Goal: Information Seeking & Learning: Learn about a topic

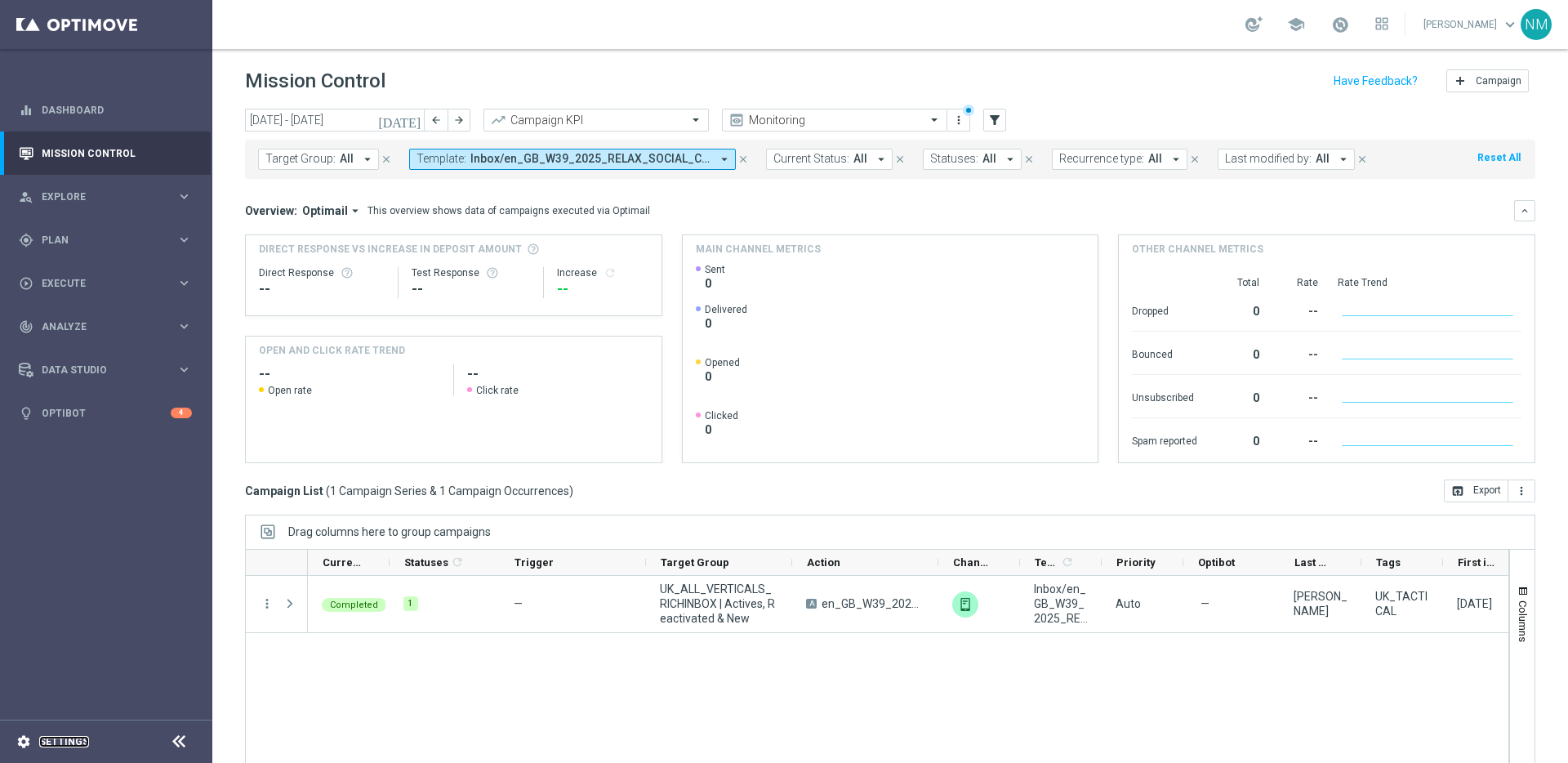
click at [37, 740] on div "settings Settings" at bounding box center [81, 741] width 163 height 14
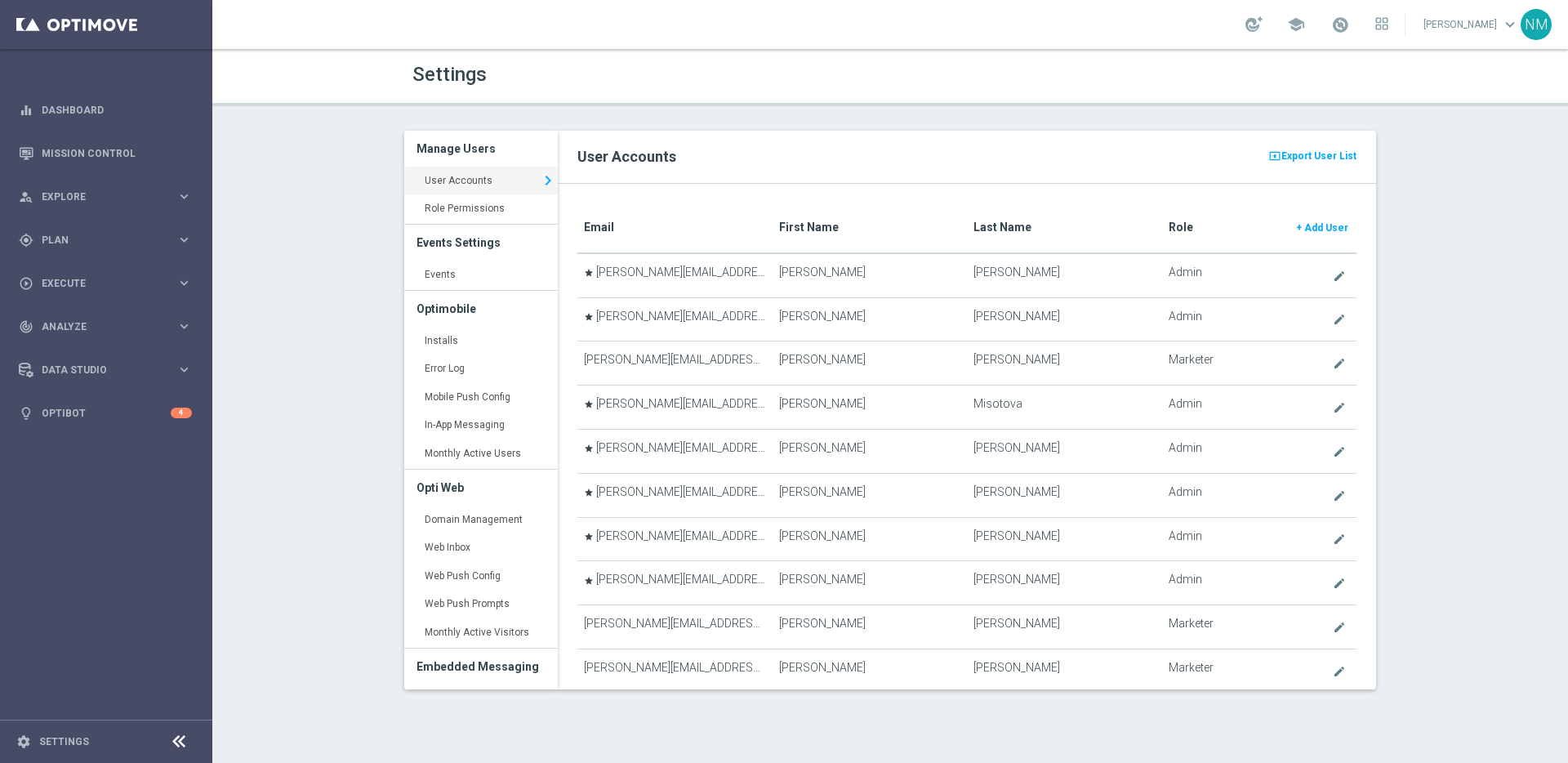
drag, startPoint x: 472, startPoint y: 345, endPoint x: 551, endPoint y: 345, distance: 79.0
click at [472, 345] on link "Installs keyboard_arrow_right" at bounding box center [480, 341] width 153 height 30
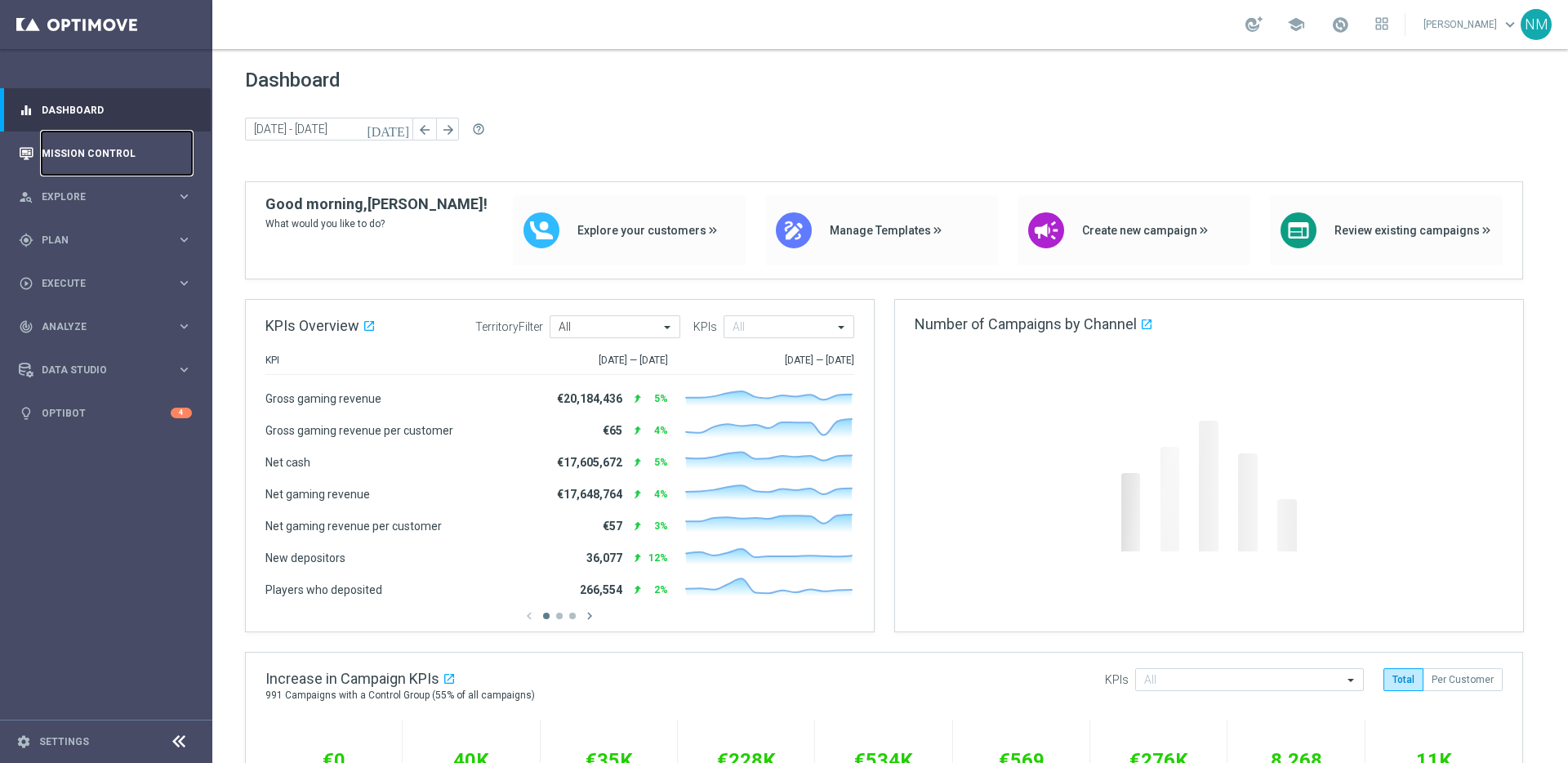
click at [85, 151] on link "Mission Control" at bounding box center [117, 152] width 151 height 43
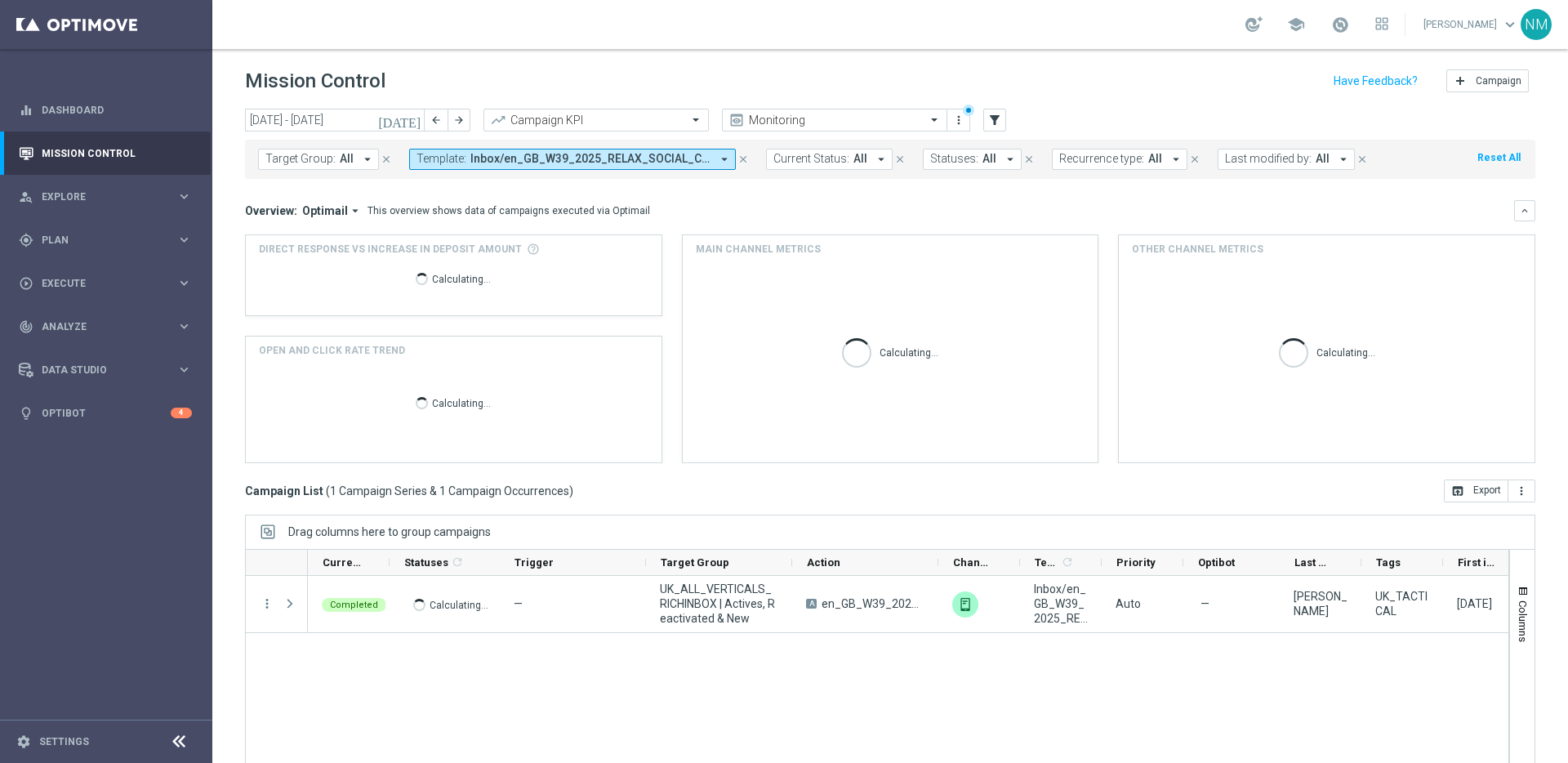
click at [547, 158] on span "Inbox/en_GB_W39_2025_RELAX_SOCIAL_COMPETITION__NVIP_RI_TAC_GM" at bounding box center [591, 158] width 240 height 14
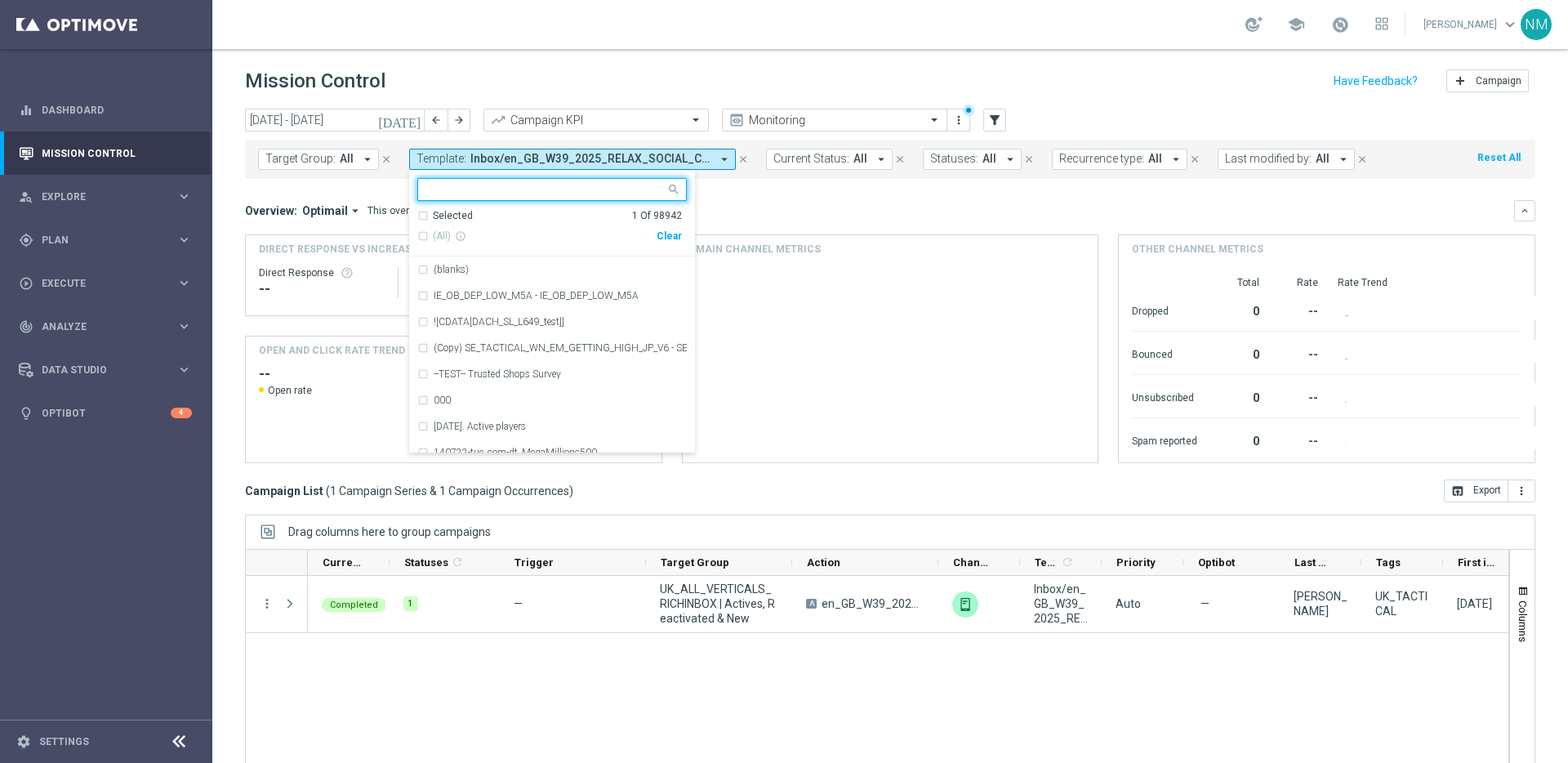
drag, startPoint x: 667, startPoint y: 231, endPoint x: 634, endPoint y: 209, distance: 39.7
click at [0, 0] on div "Clear" at bounding box center [0, 0] width 0 height 0
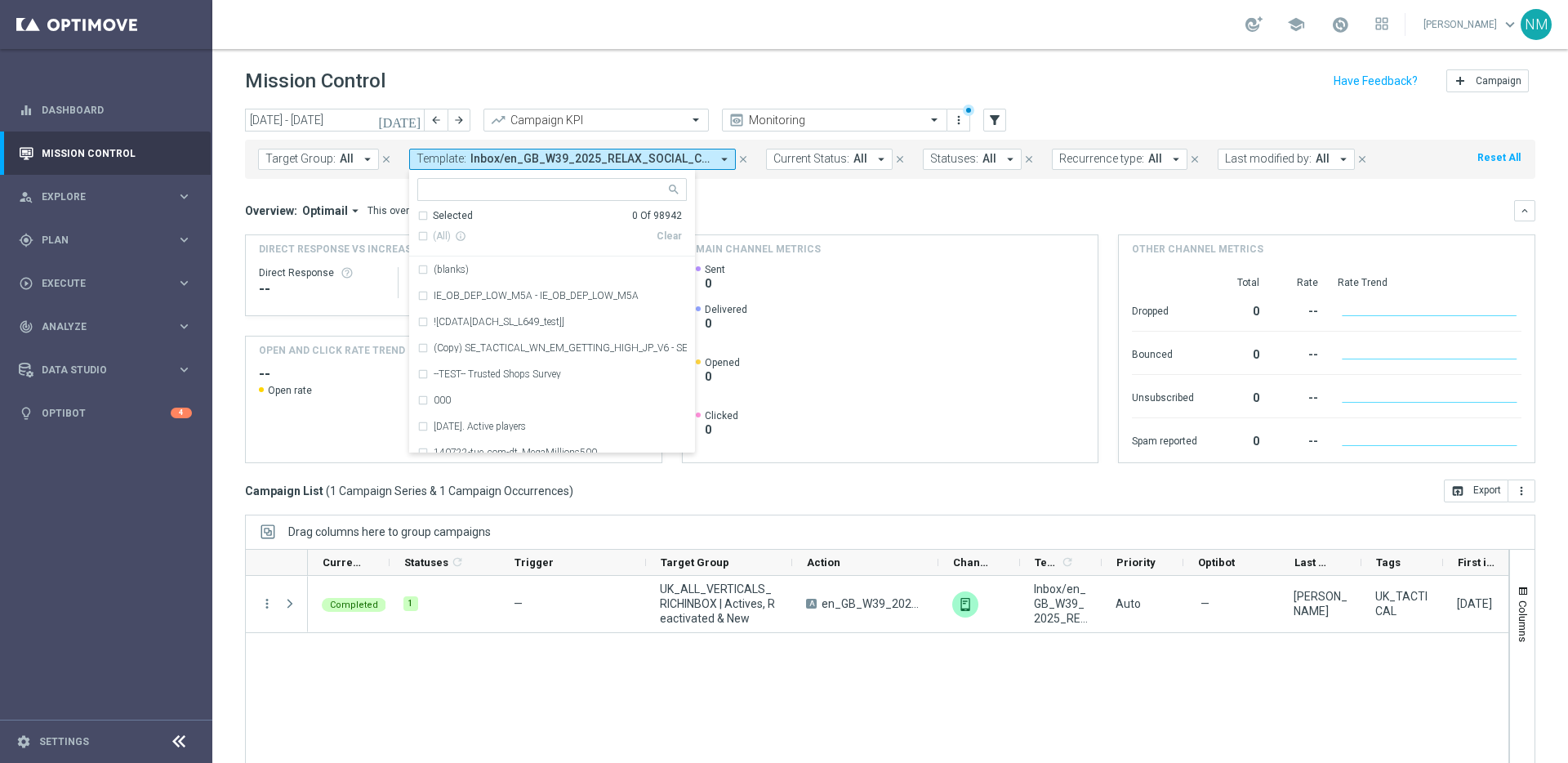
click at [593, 176] on div "Selected 0 Of 98942 (All) info_outline Clear (blanks) IE_OB_DEP_LOW_M5A - IE_OB…" at bounding box center [552, 311] width 286 height 283
click at [593, 182] on div at bounding box center [542, 189] width 248 height 20
paste input "en_GB__EXCL_GAME_ALICE_WONDER__NVIP_APP_TAC_GM"
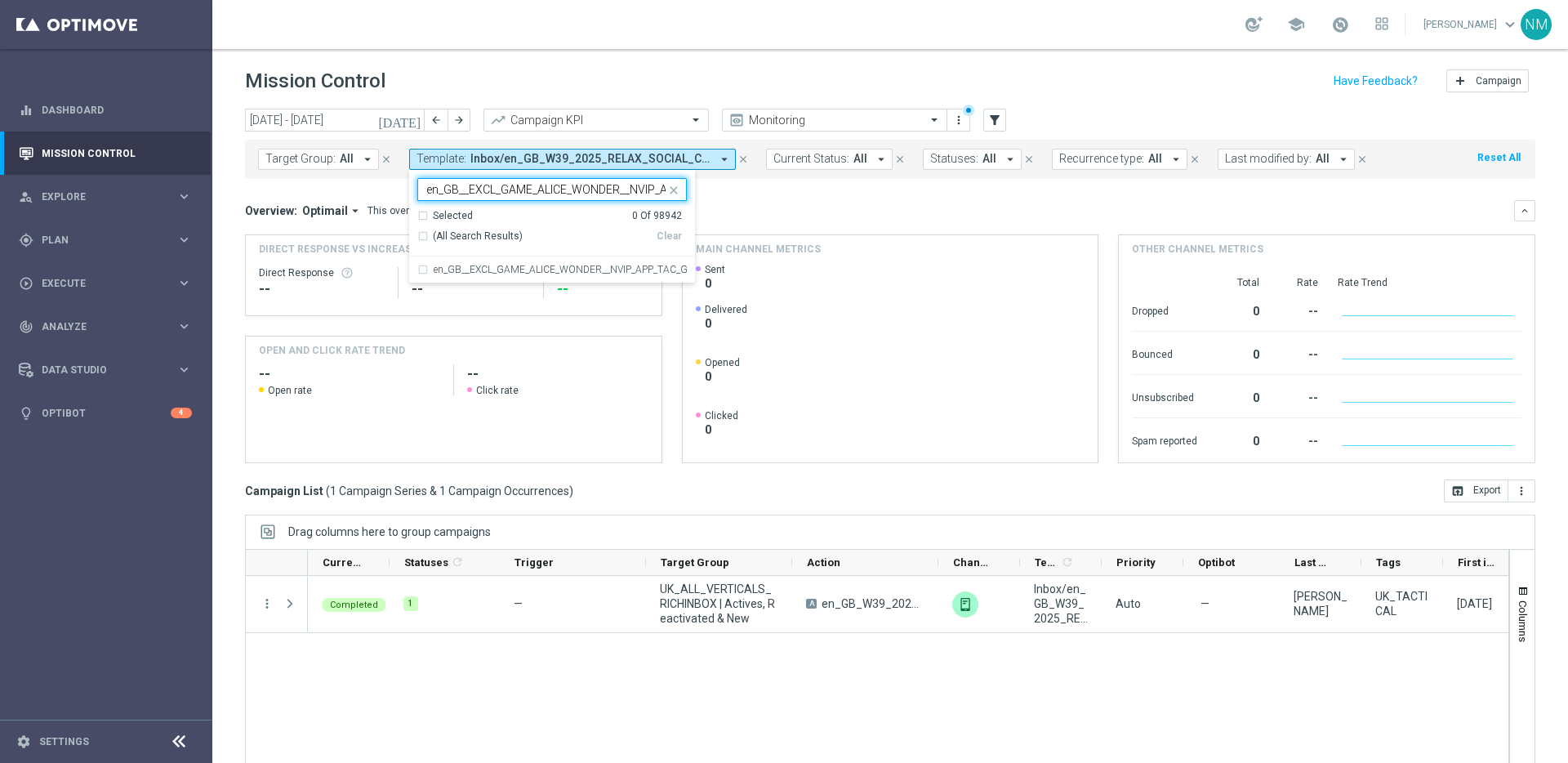
scroll to position [0, 63]
click at [568, 266] on label "en_GB__EXCL_GAME_ALICE_WONDER__NVIP_APP_TAC_GM" at bounding box center [560, 270] width 253 height 10
type input "en_GB__EXCL_GAME_ALICE_WONDER__NVIP_APP_TAC_GM"
click at [715, 214] on div "Overview: Optimail arrow_drop_down This overview shows data of campaigns execut…" at bounding box center [879, 210] width 1269 height 14
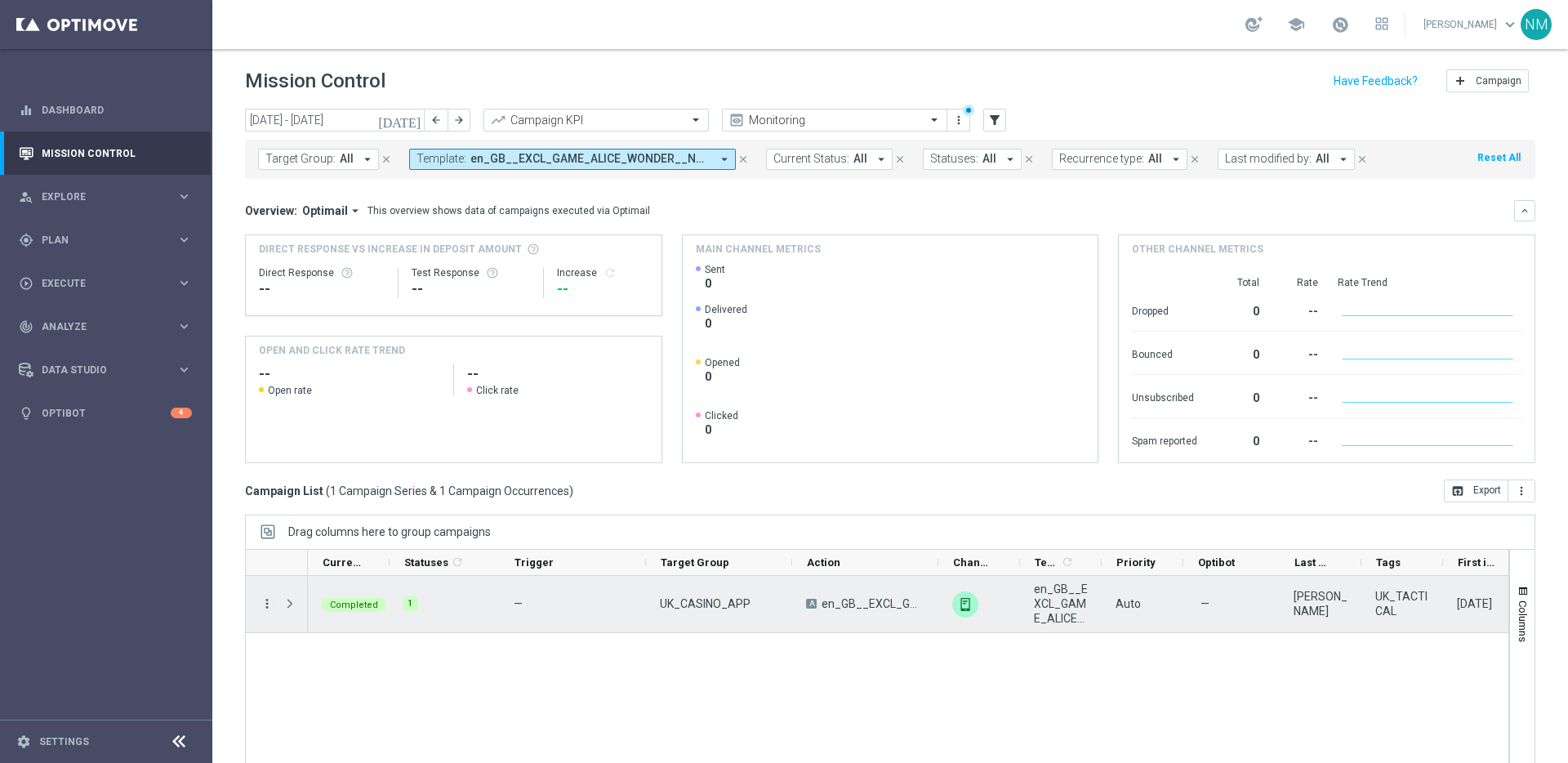
click at [264, 601] on icon "more_vert" at bounding box center [267, 603] width 14 height 14
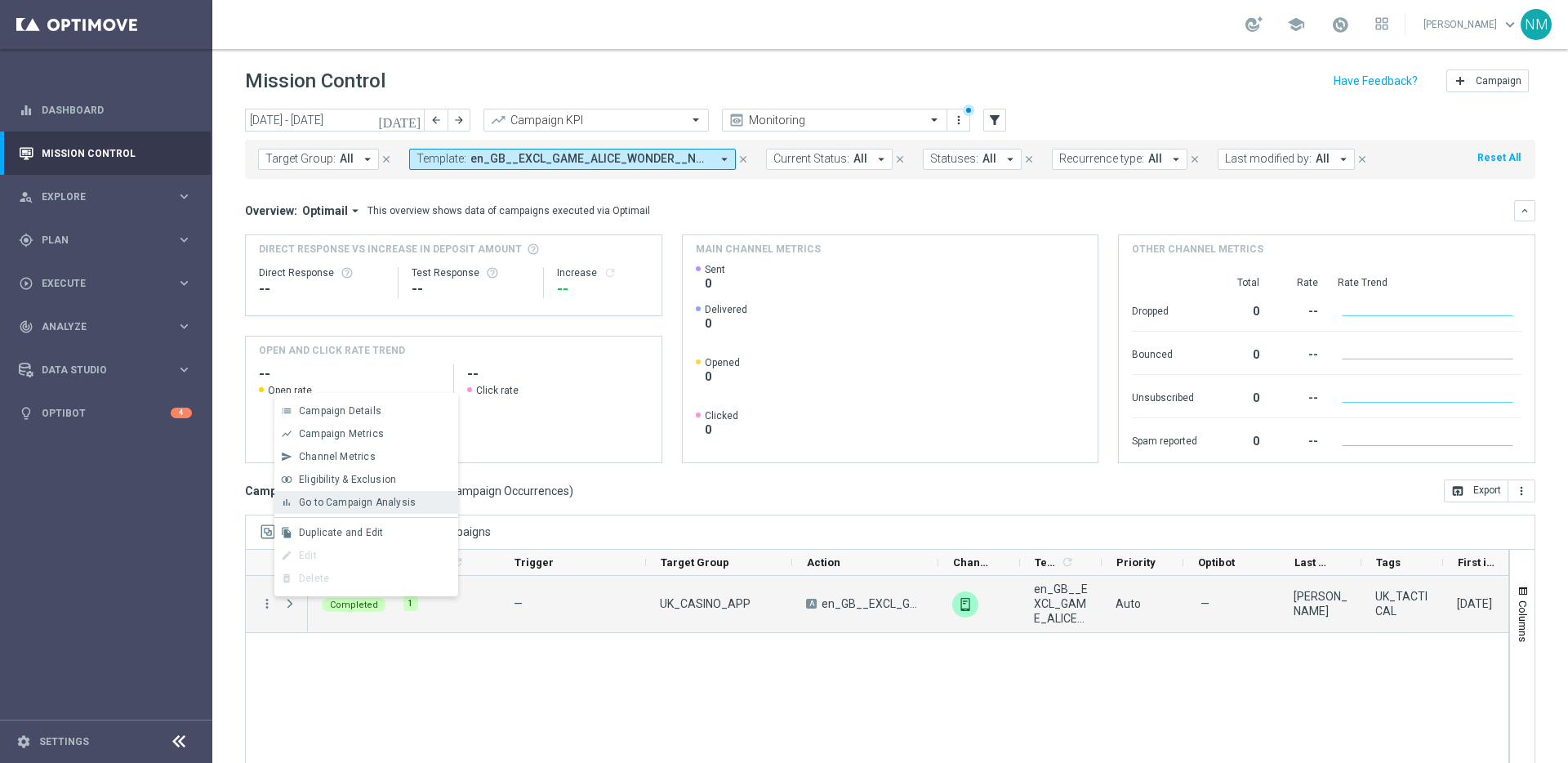
click at [369, 508] on div "Go to Campaign Analysis" at bounding box center [374, 502] width 151 height 11
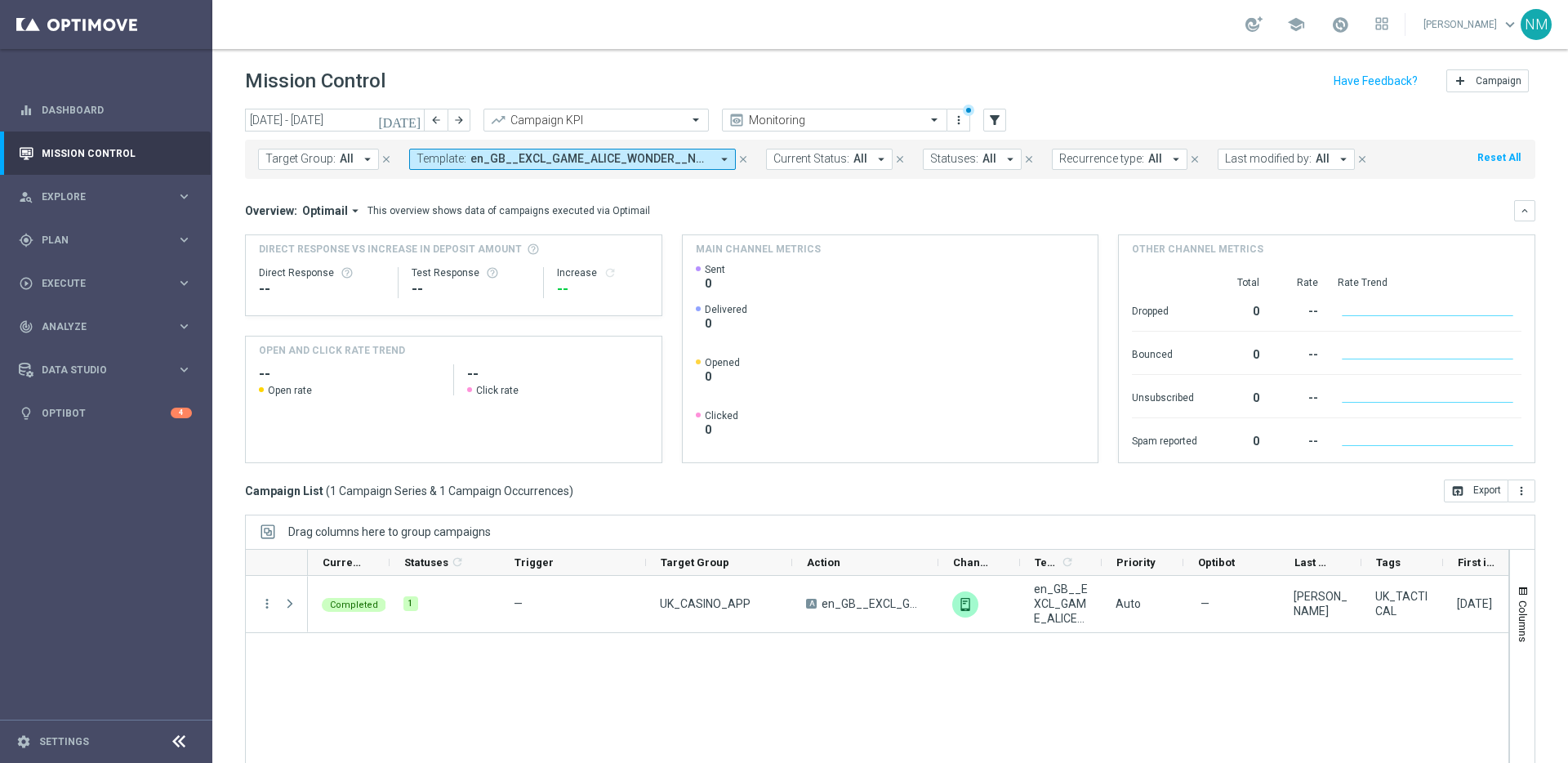
click at [527, 156] on span "en_GB__EXCL_GAME_ALICE_WONDER__NVIP_APP_TAC_GM" at bounding box center [591, 158] width 240 height 14
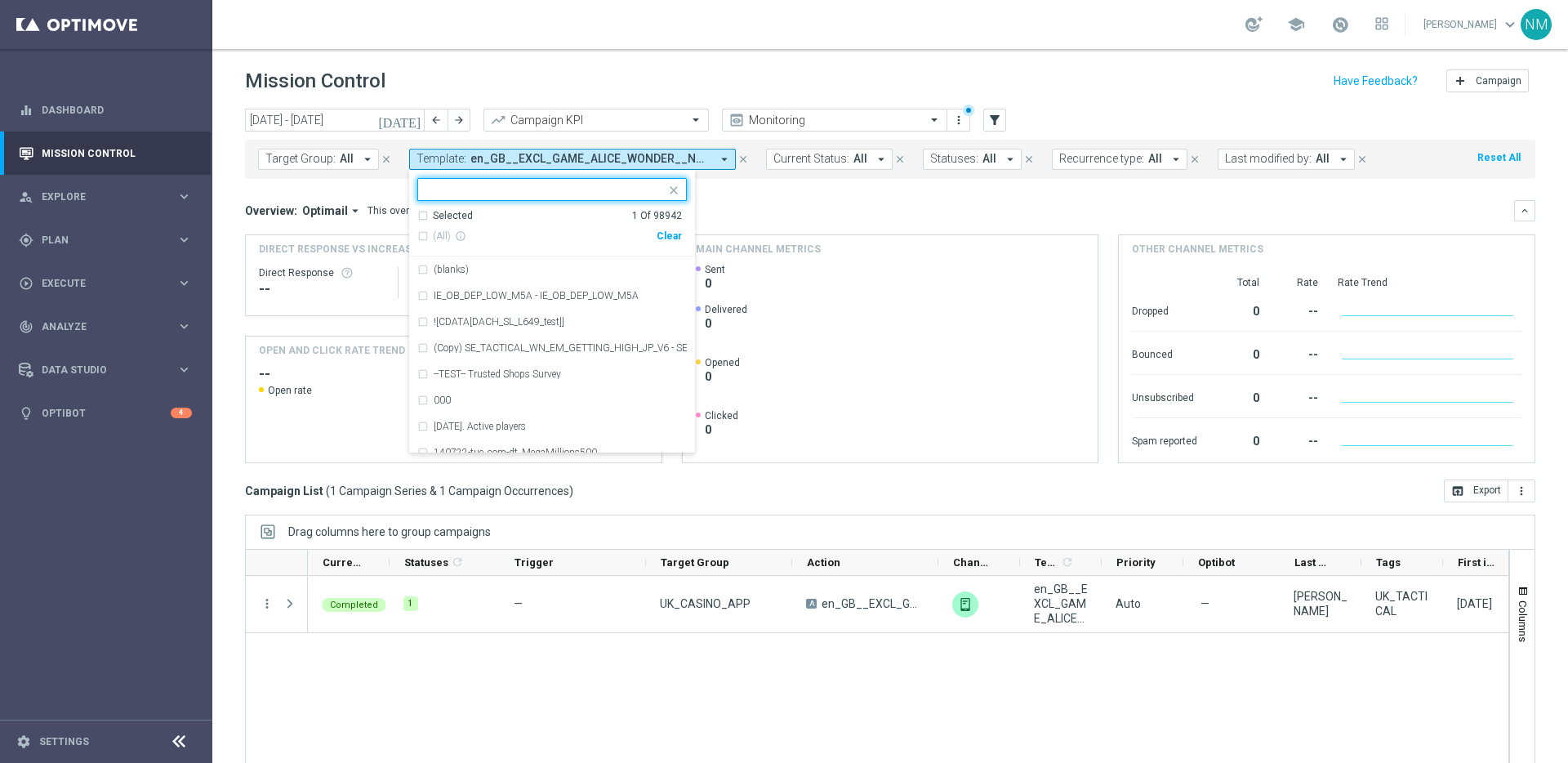
click at [654, 226] on div "(All) info_outline Clear" at bounding box center [550, 236] width 265 height 27
click at [659, 229] on div "(All) info_outline Clear" at bounding box center [550, 236] width 265 height 27
click at [0, 0] on div "Clear" at bounding box center [0, 0] width 0 height 0
click at [617, 180] on div at bounding box center [542, 189] width 248 height 20
paste input "en_GB__ODDS_BOOST_240925_EUROPA_RBE_V_NOF_ALL_APP_TAC_SP"
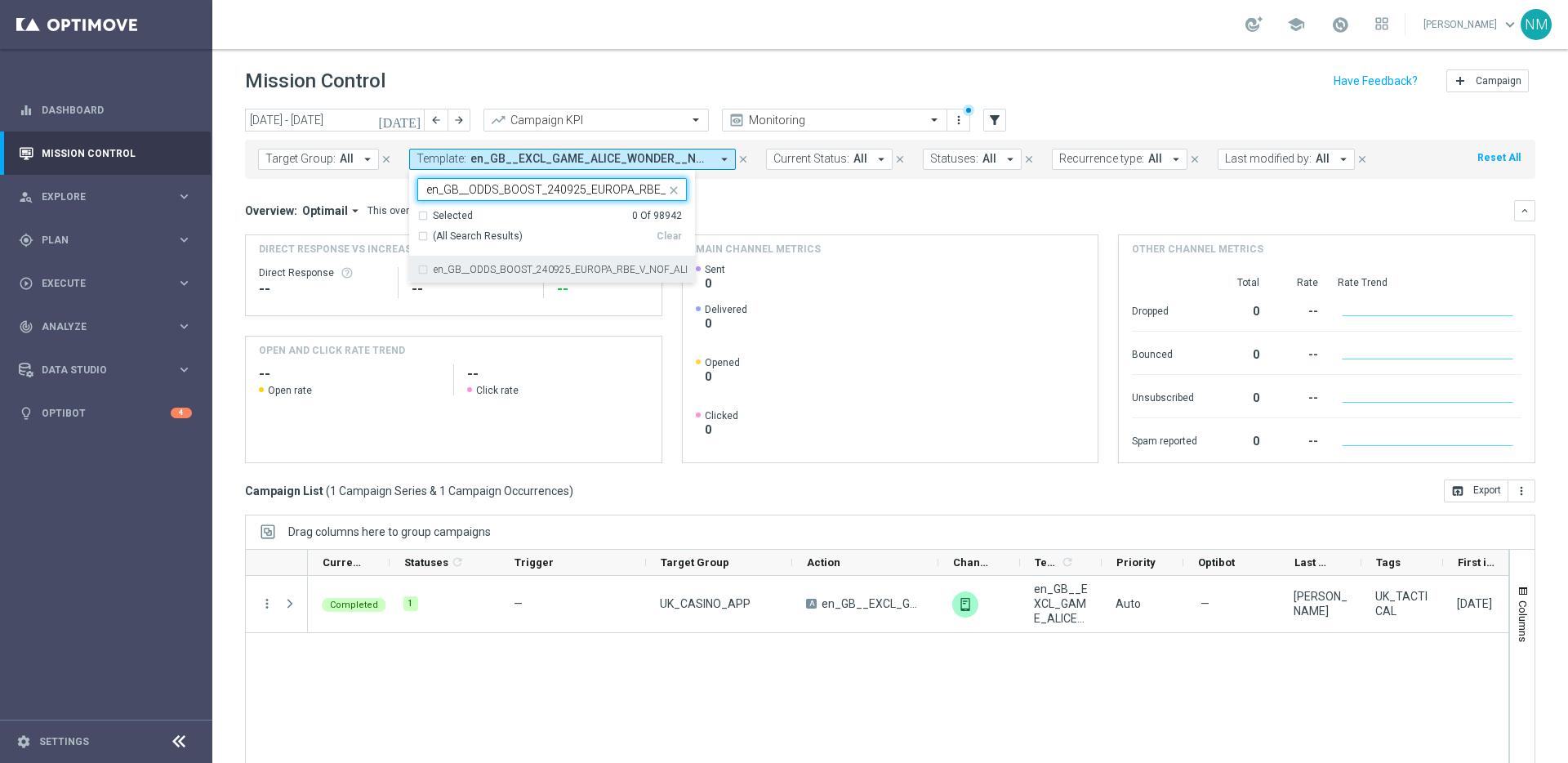
scroll to position [0, 123]
click at [563, 266] on label "en_GB__ODDS_BOOST_240925_EUROPA_RBE_V_NOF_ALL_APP_TAC_SP" at bounding box center [560, 270] width 253 height 10
type input "en_GB__ODDS_BOOST_240925_EUROPA_RBE_V_NOF_ALL_APP_TAC_SP"
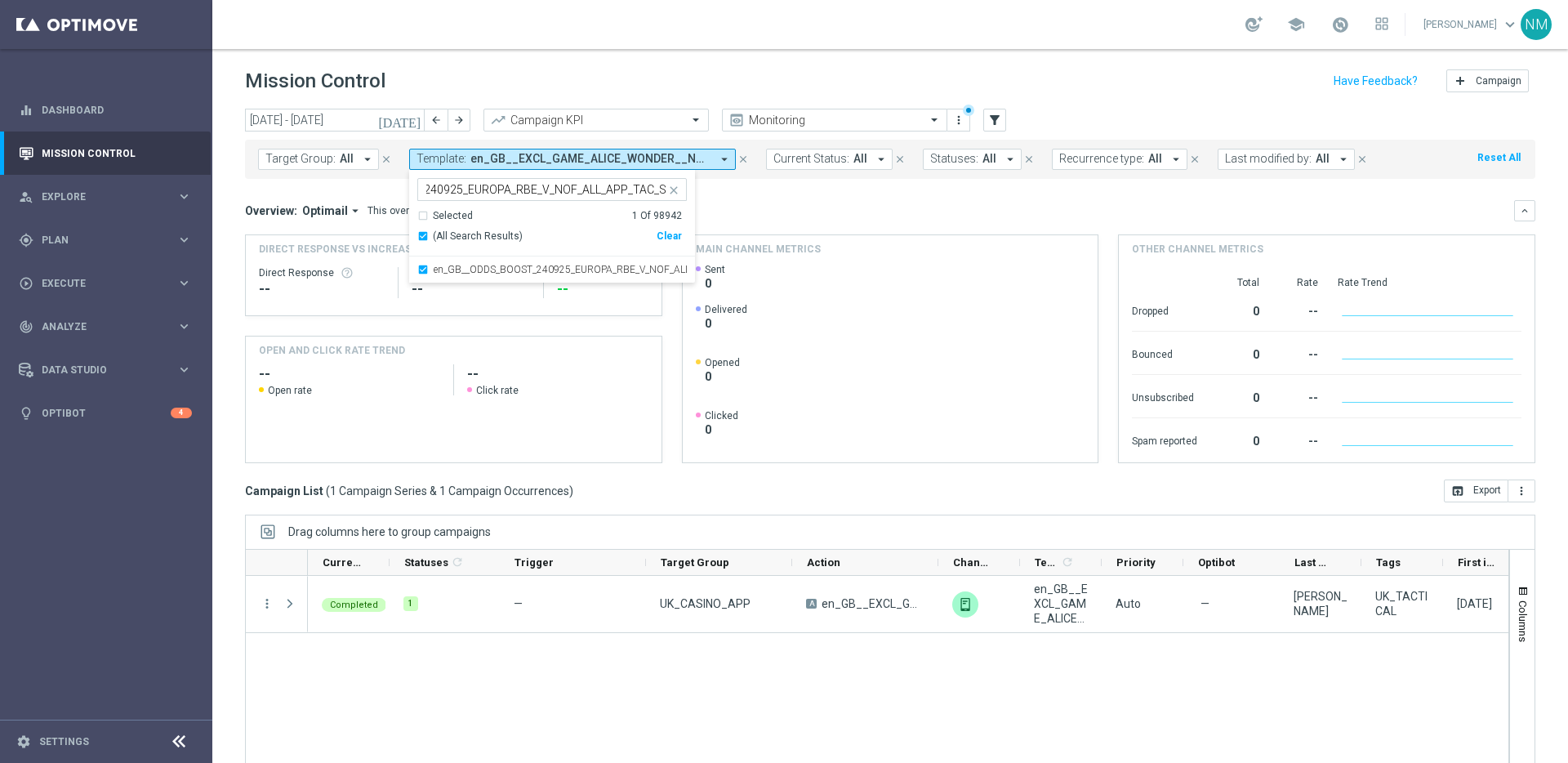
scroll to position [0, 0]
click at [757, 201] on div "Overview: Optimail arrow_drop_down This overview shows data of campaigns execut…" at bounding box center [890, 211] width 1290 height 21
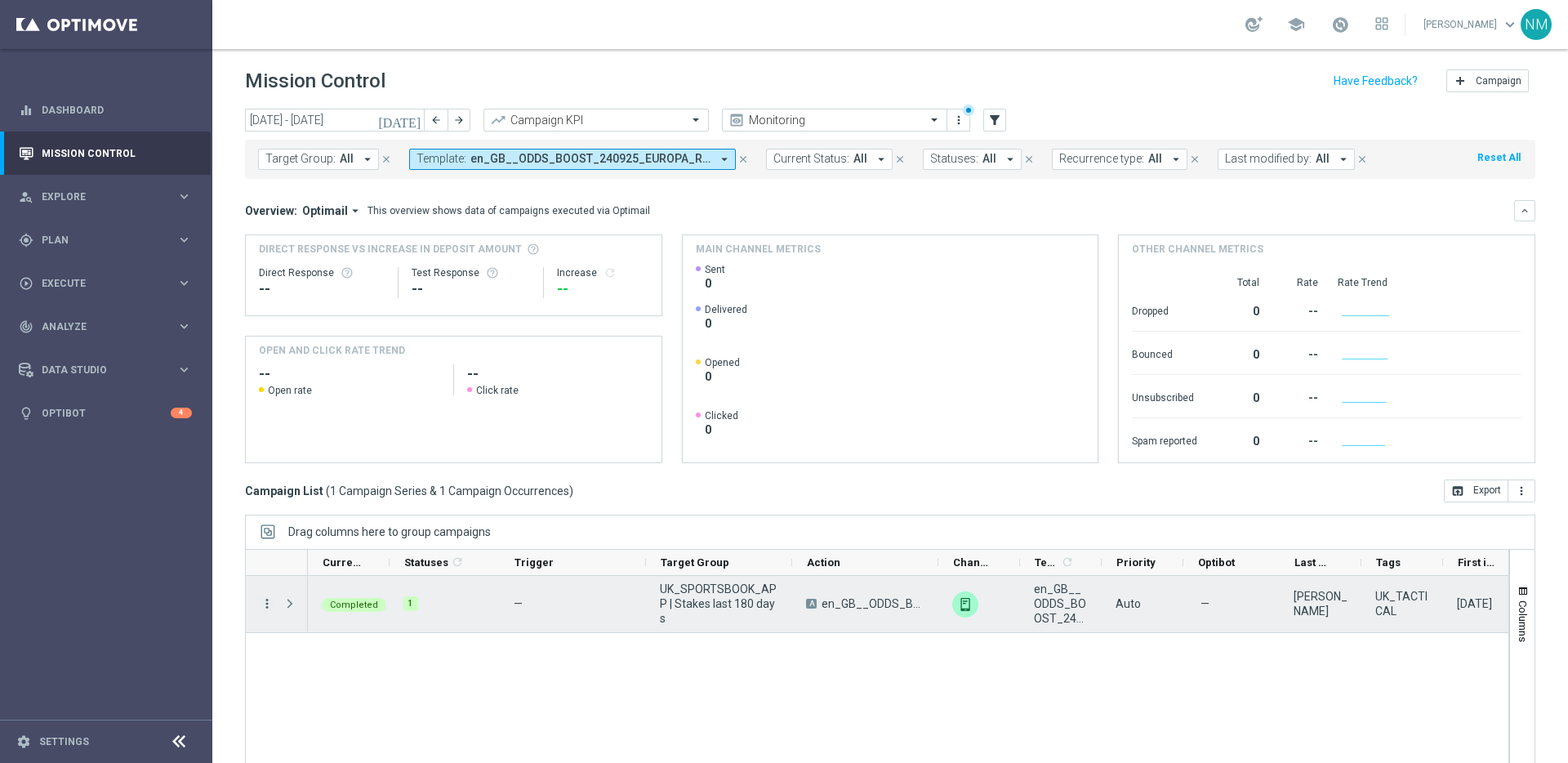
click at [265, 604] on icon "more_vert" at bounding box center [267, 603] width 14 height 14
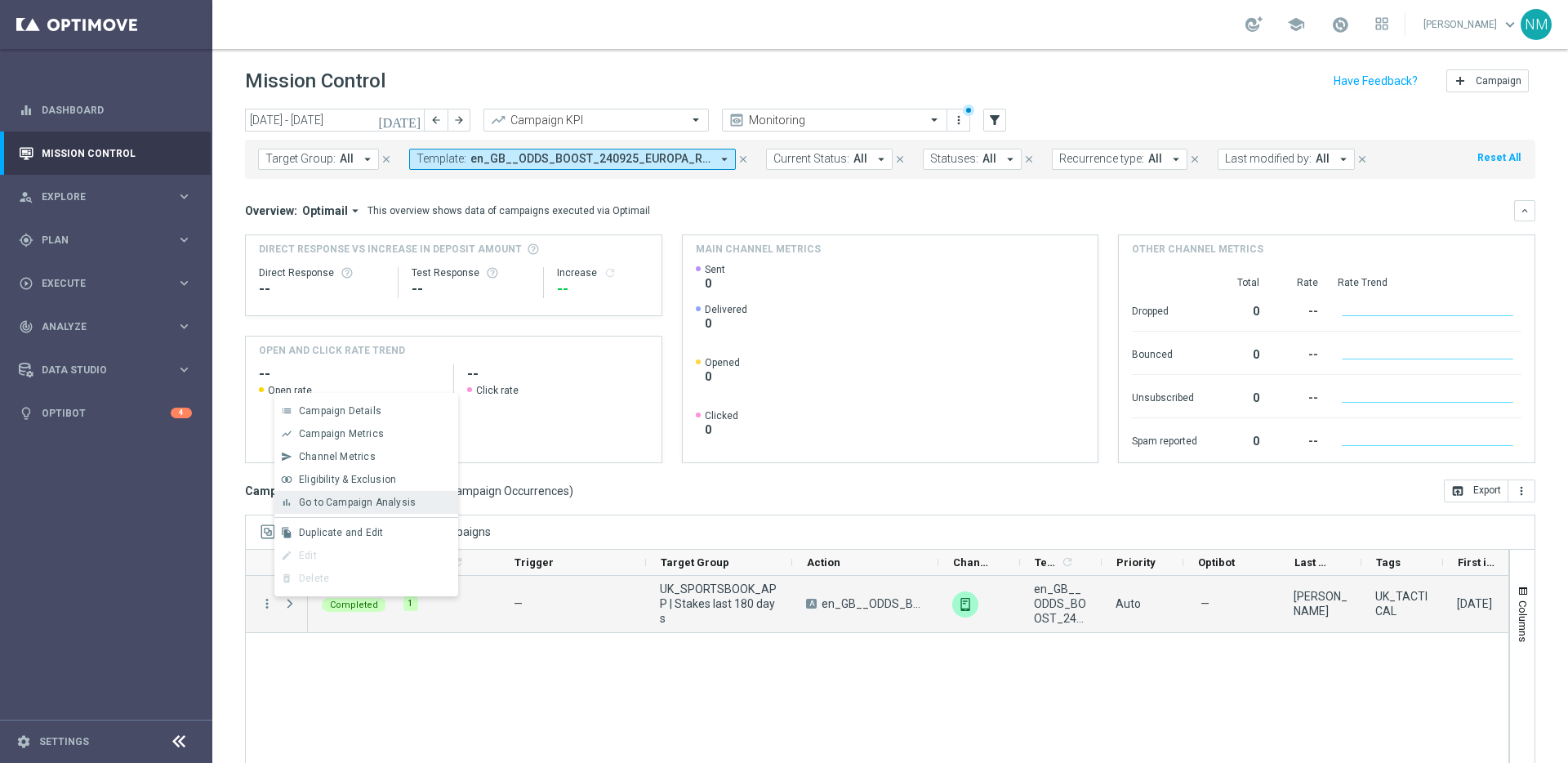
click at [355, 502] on span "Go to Campaign Analysis" at bounding box center [357, 502] width 117 height 11
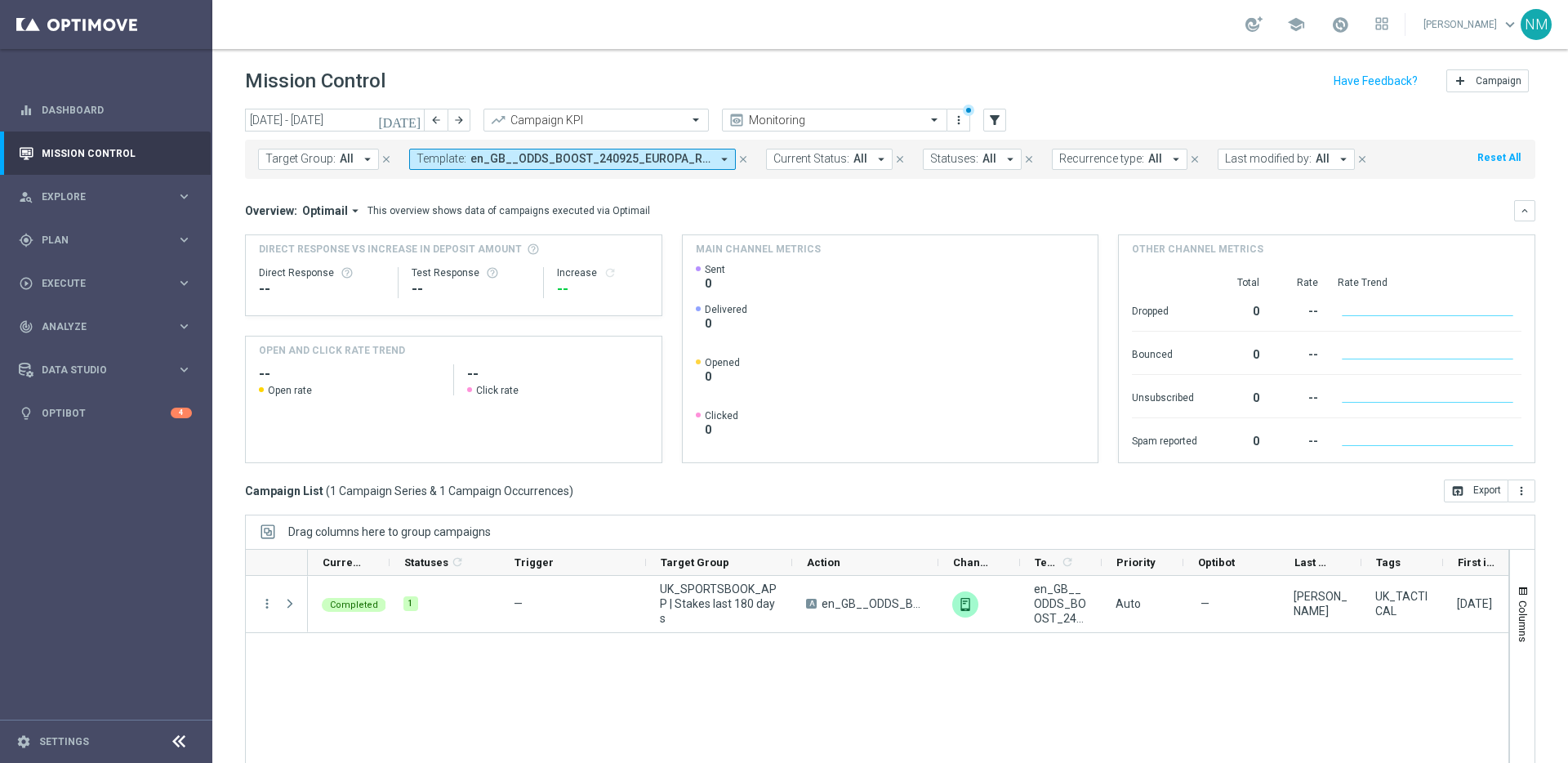
click at [481, 164] on span "en_GB__ODDS_BOOST_240925_EUROPA_RBE_V_NOF_ALL_APP_TAC_SP" at bounding box center [591, 158] width 240 height 14
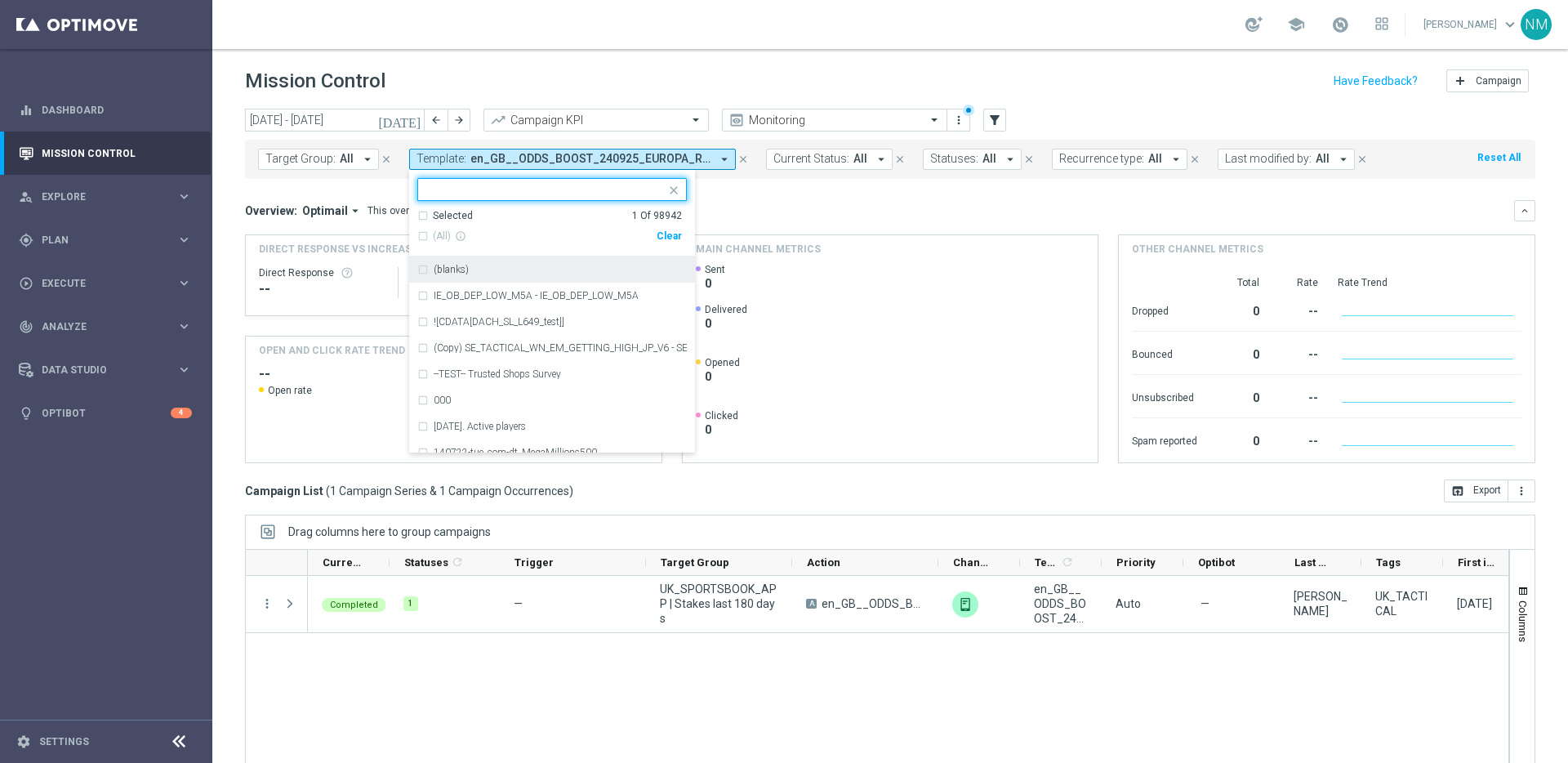
click at [0, 0] on div "Clear" at bounding box center [0, 0] width 0 height 0
click at [613, 191] on input "text" at bounding box center [545, 190] width 239 height 14
paste input "en_GB__MILLIONAIRE_SUPERDRAW_ALERT__NVIP_APP_TAC_LT"
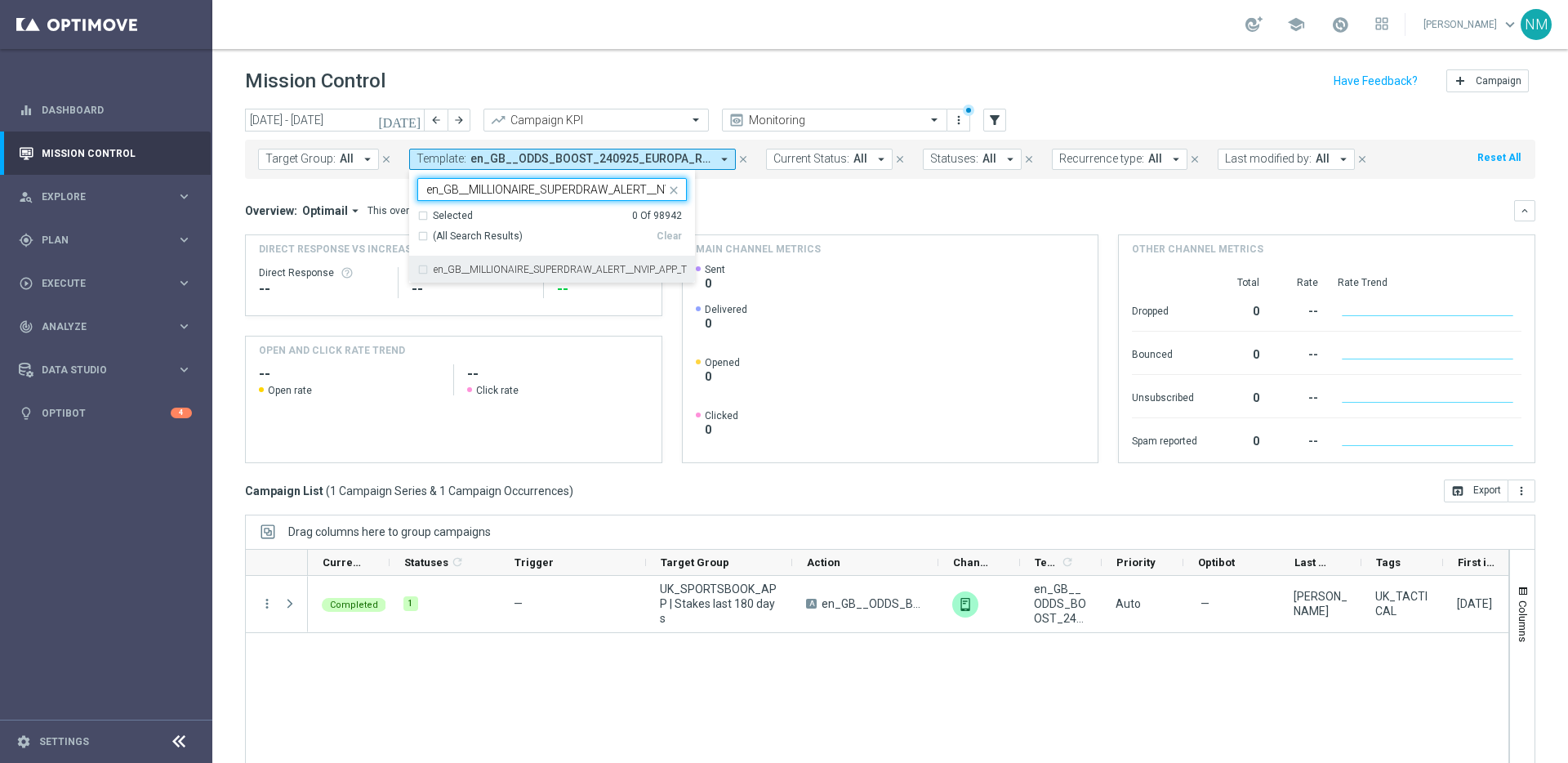
scroll to position [0, 84]
click at [573, 261] on div "en_GB__MILLIONAIRE_SUPERDRAW_ALERT__NVIP_APP_TAC_LT" at bounding box center [552, 269] width 270 height 26
type input "en_GB__MILLIONAIRE_SUPERDRAW_ALERT__NVIP_APP_TAC_LT"
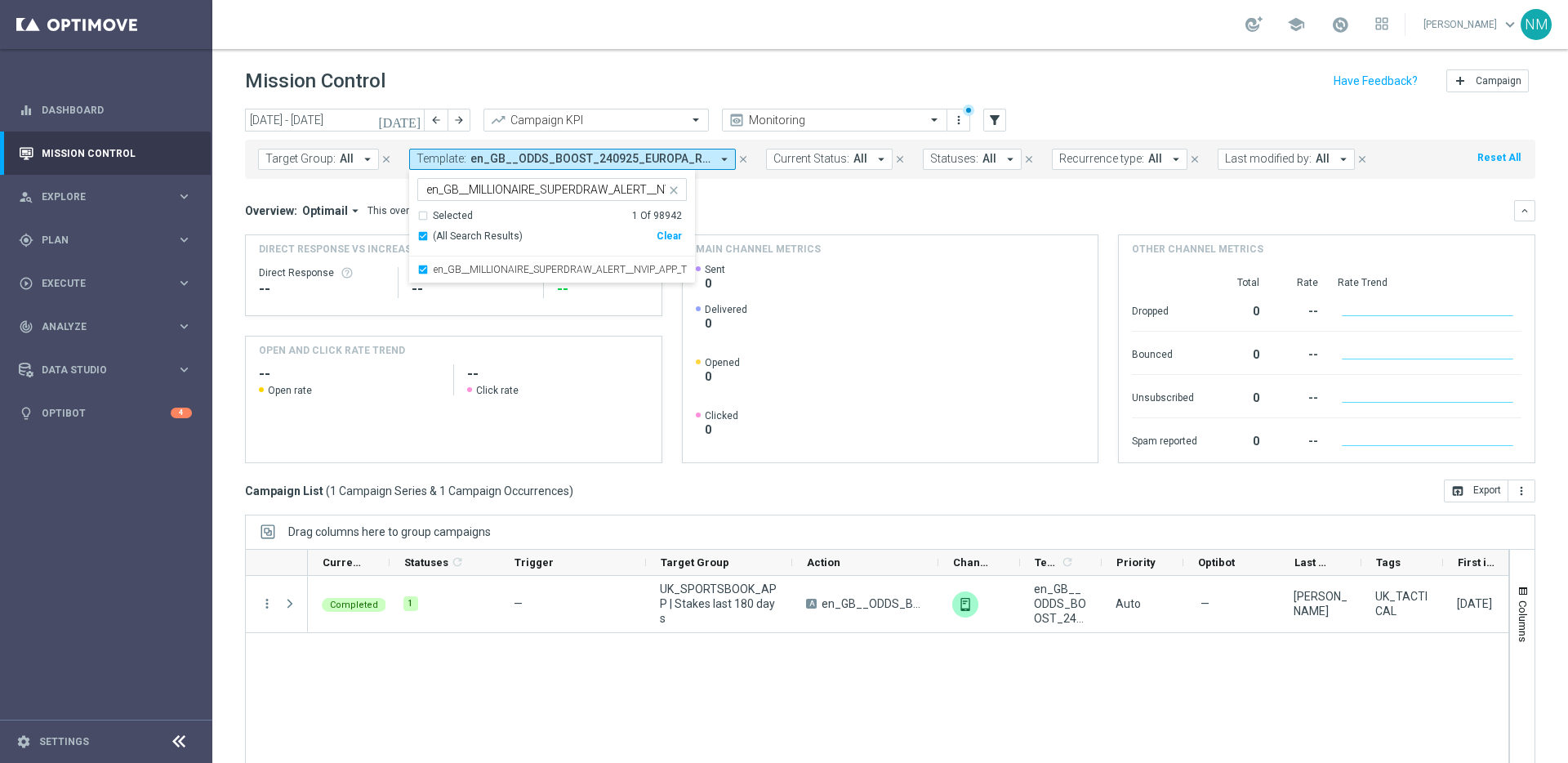
click at [757, 202] on div "Overview: Optimail arrow_drop_down This overview shows data of campaigns execut…" at bounding box center [890, 211] width 1290 height 21
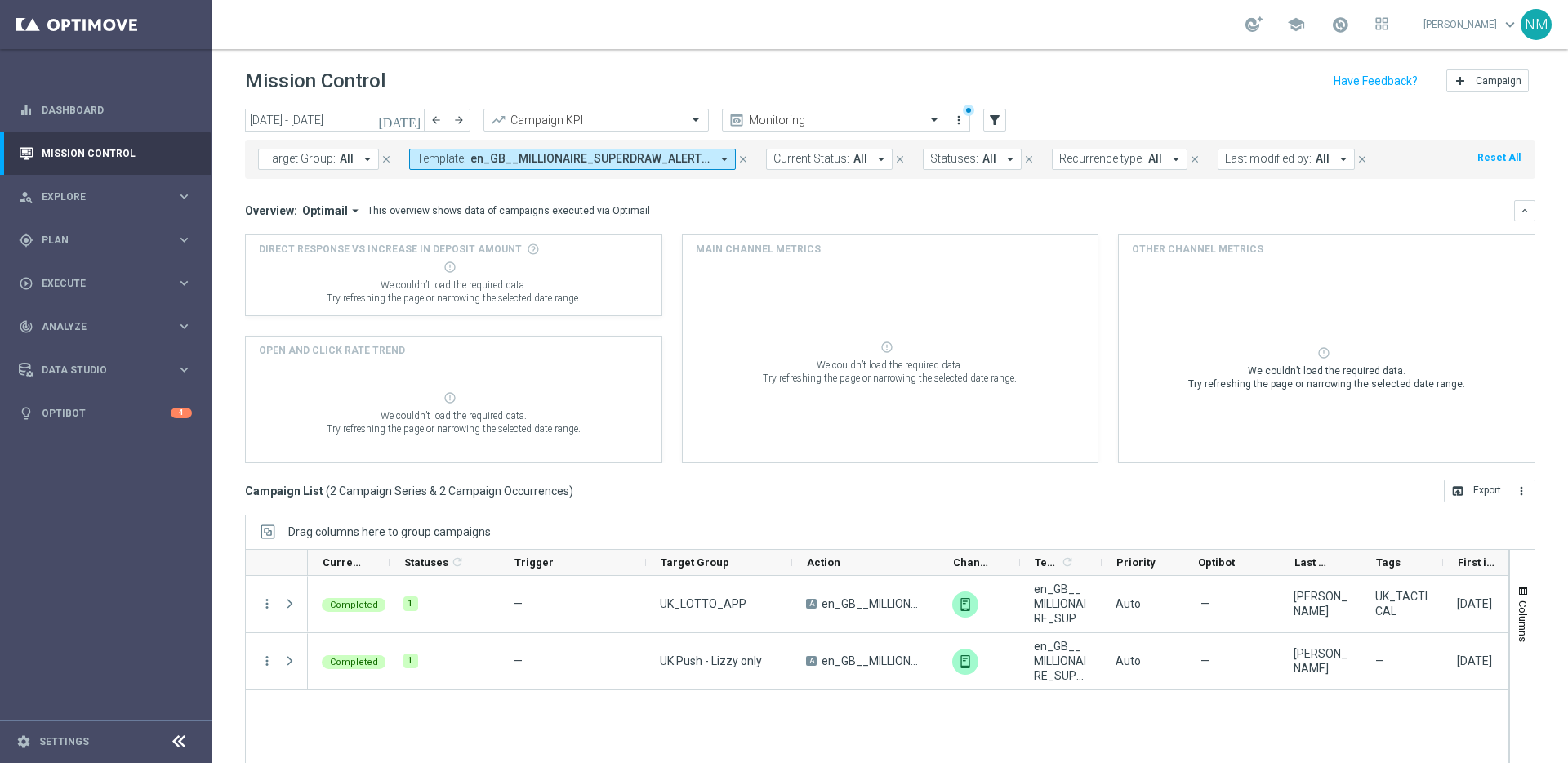
click at [717, 159] on icon "arrow_drop_down" at bounding box center [724, 158] width 14 height 14
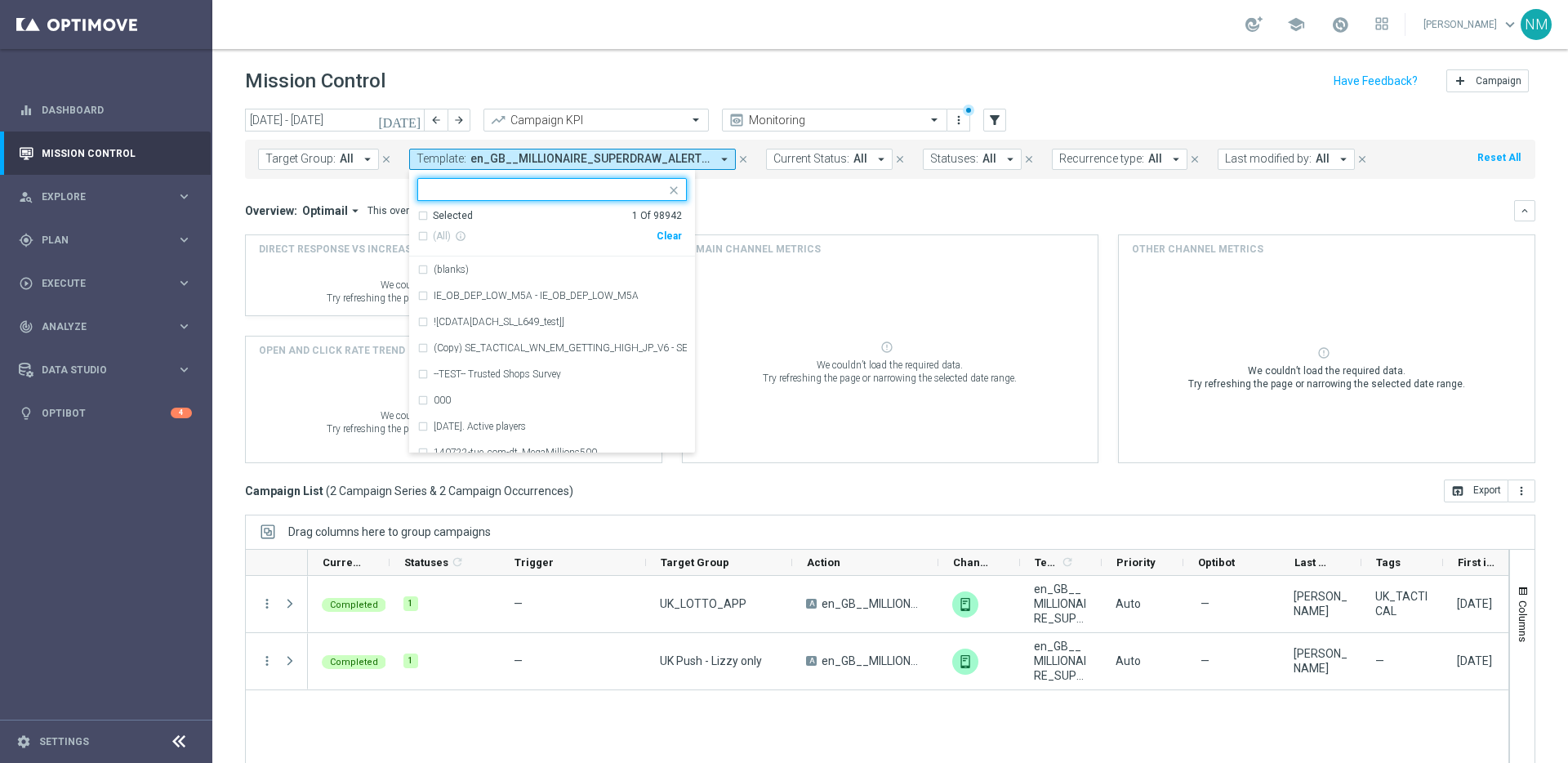
click at [0, 0] on div "Clear" at bounding box center [0, 0] width 0 height 0
click at [616, 199] on div at bounding box center [545, 191] width 242 height 16
paste input "en_GB__MILLIONAIRE_SUPERDRAW_ALERT__NVIP_APP_TAC_LT"
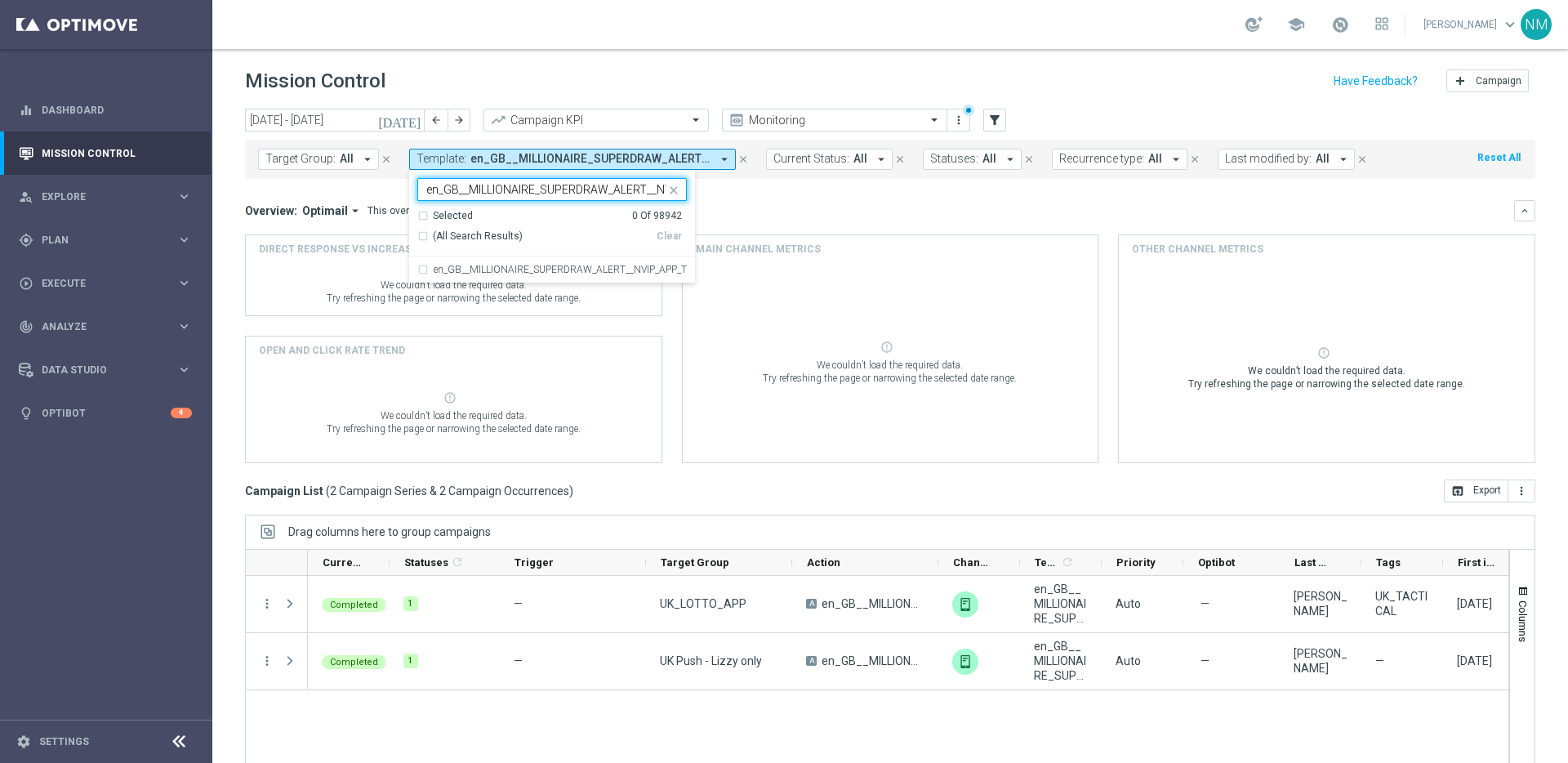
scroll to position [0, 84]
click at [588, 268] on label "en_GB__MILLIONAIRE_SUPERDRAW_ALERT__NVIP_APP_TAC_LT" at bounding box center [560, 270] width 253 height 10
type input "en_GB__MILLIONAIRE_SUPERDRAW_ALERT__NVIP_APP_TAC_LT"
click at [732, 196] on mini-dashboard "Overview: Optimail arrow_drop_down This overview shows data of campaigns execut…" at bounding box center [890, 329] width 1290 height 300
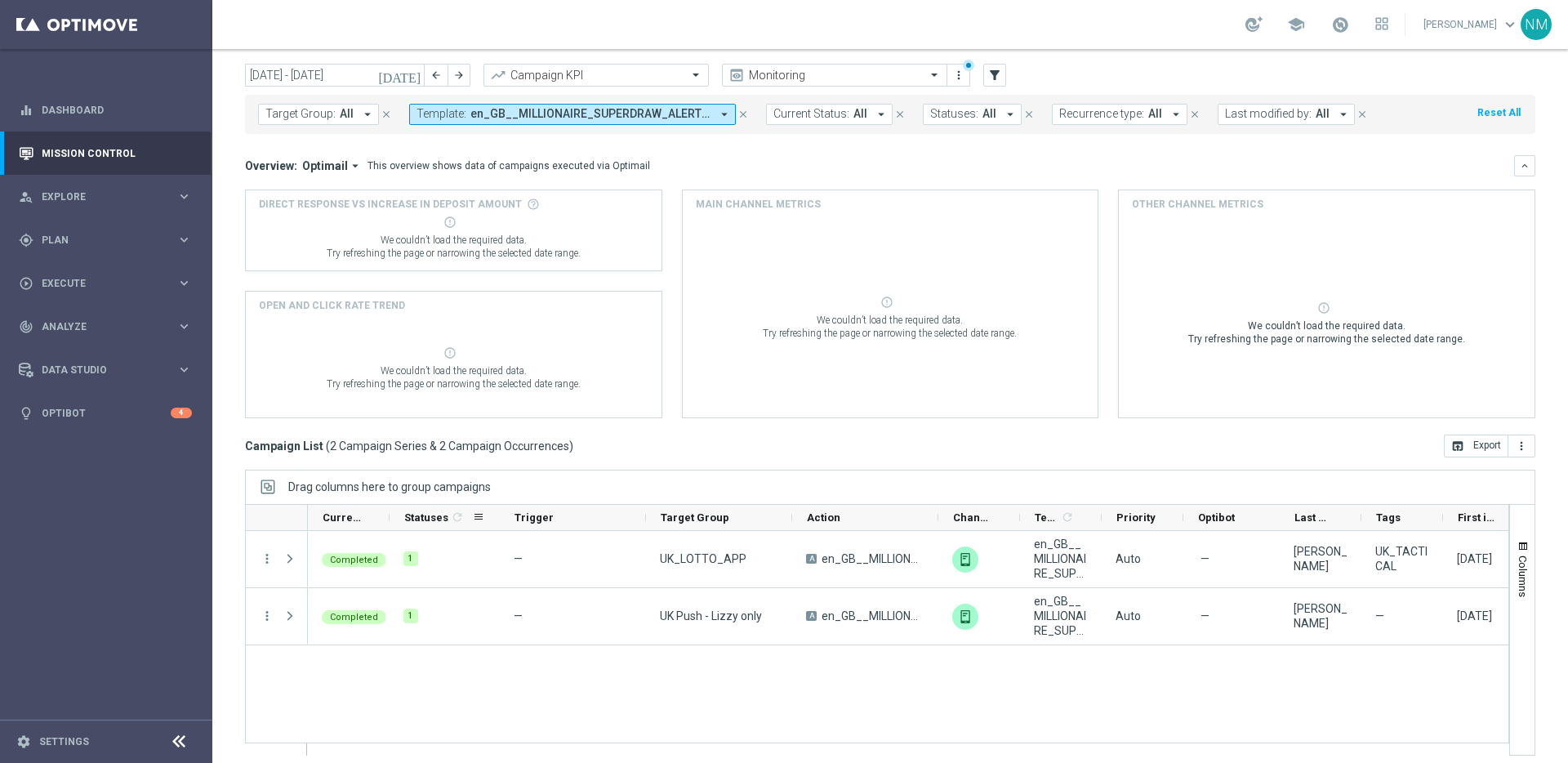
scroll to position [54, 0]
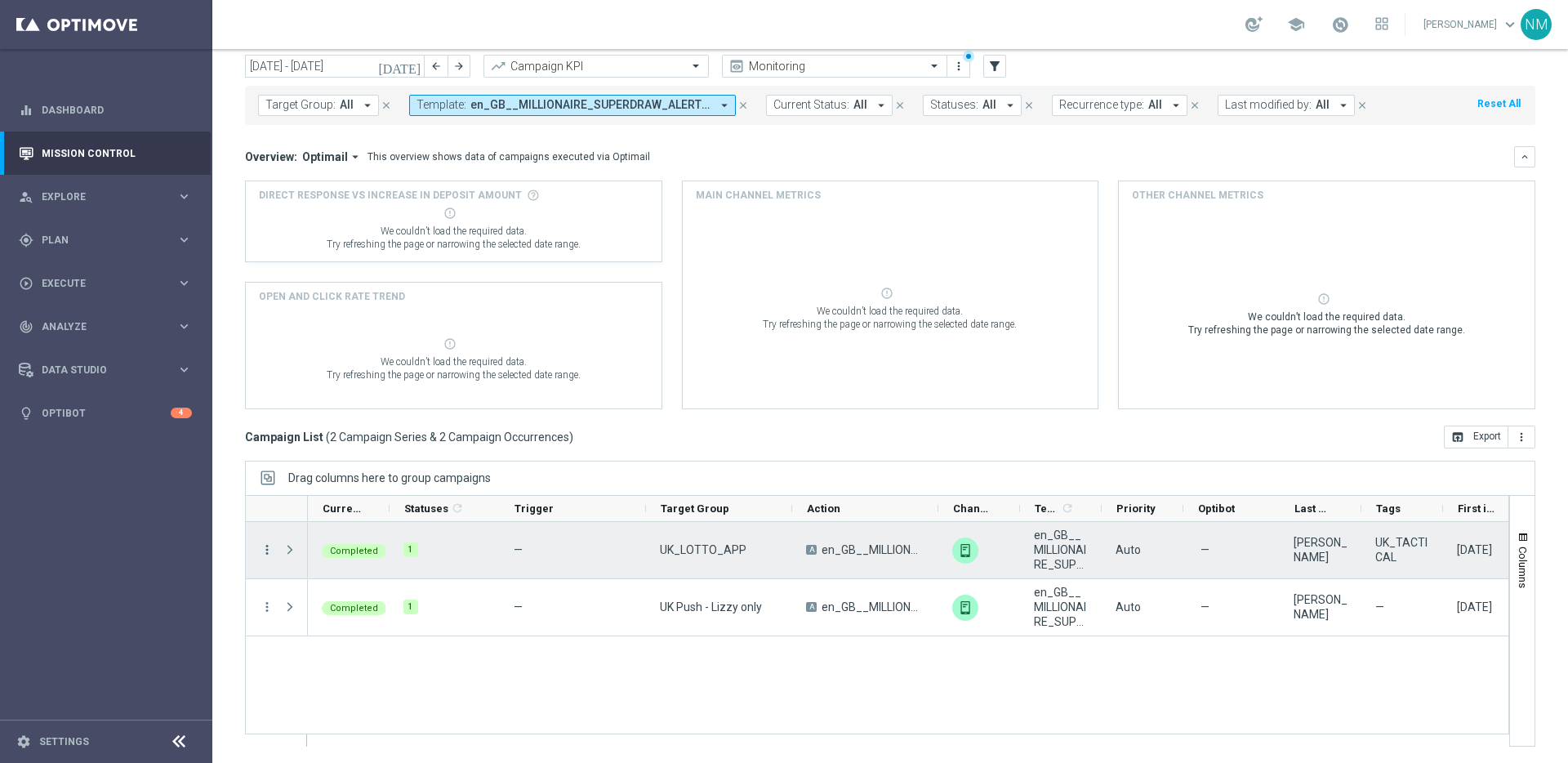
click at [268, 546] on icon "more_vert" at bounding box center [267, 549] width 14 height 14
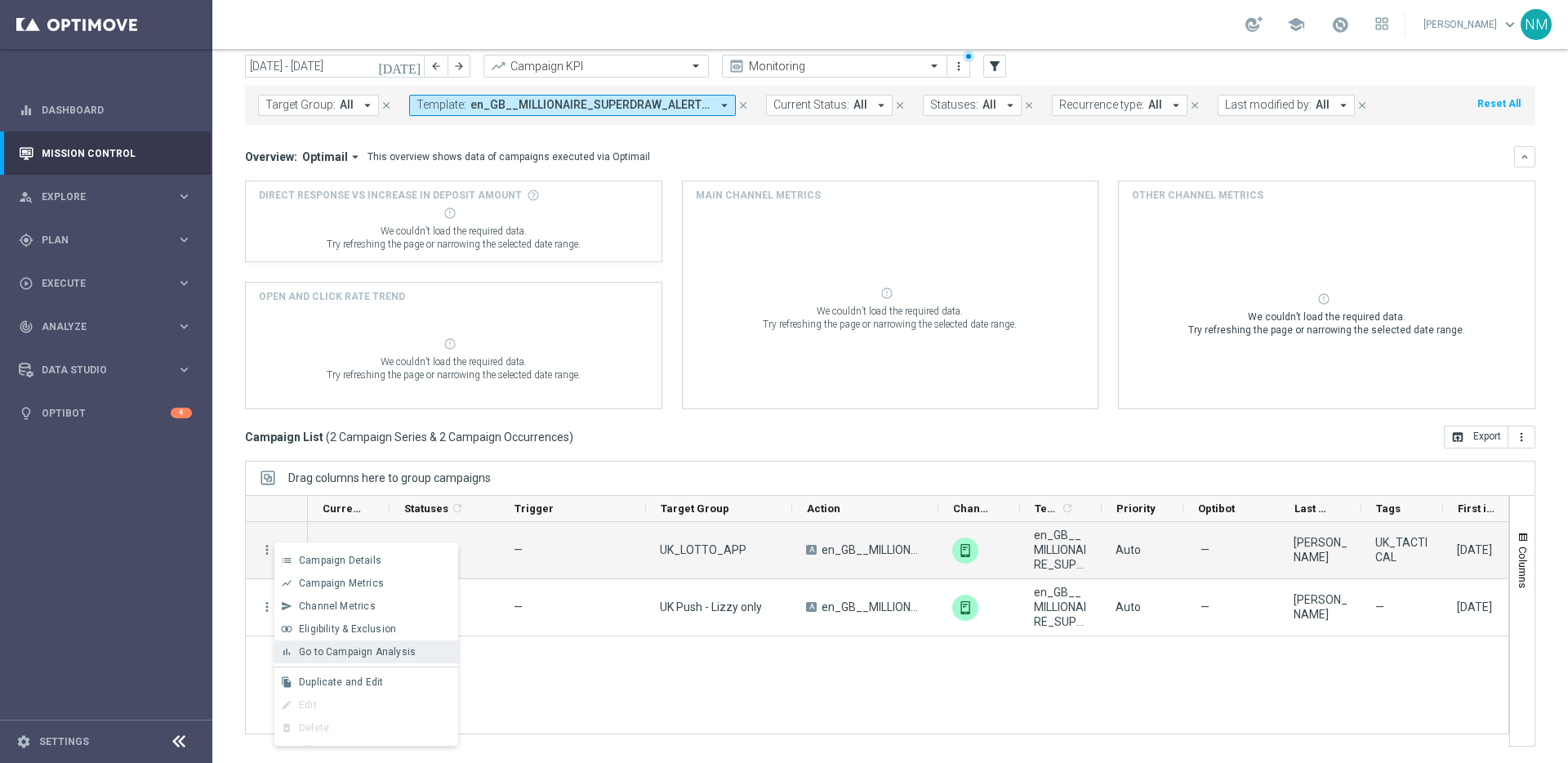
click at [327, 654] on span "Go to Campaign Analysis" at bounding box center [357, 652] width 117 height 11
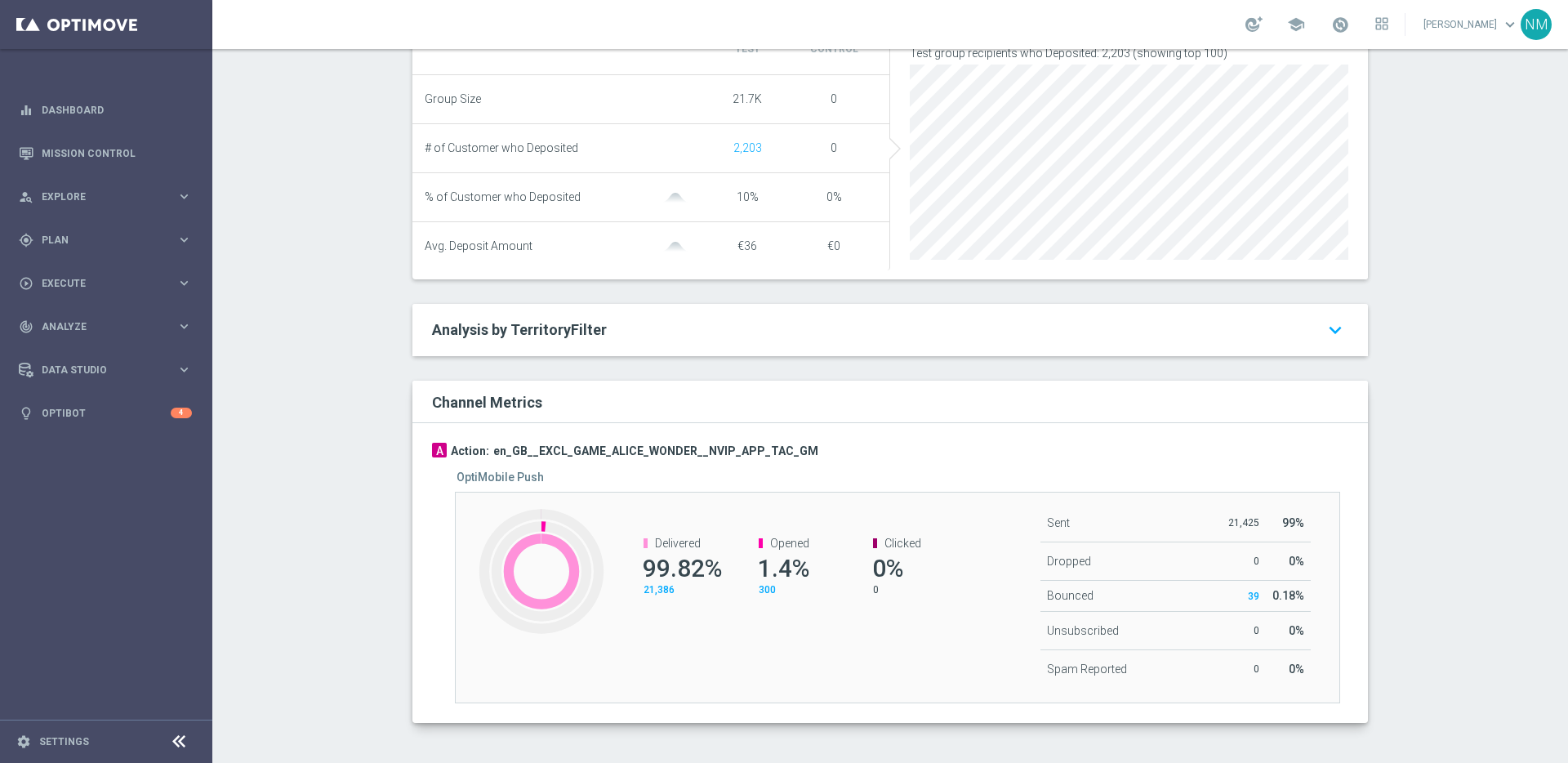
scroll to position [617, 0]
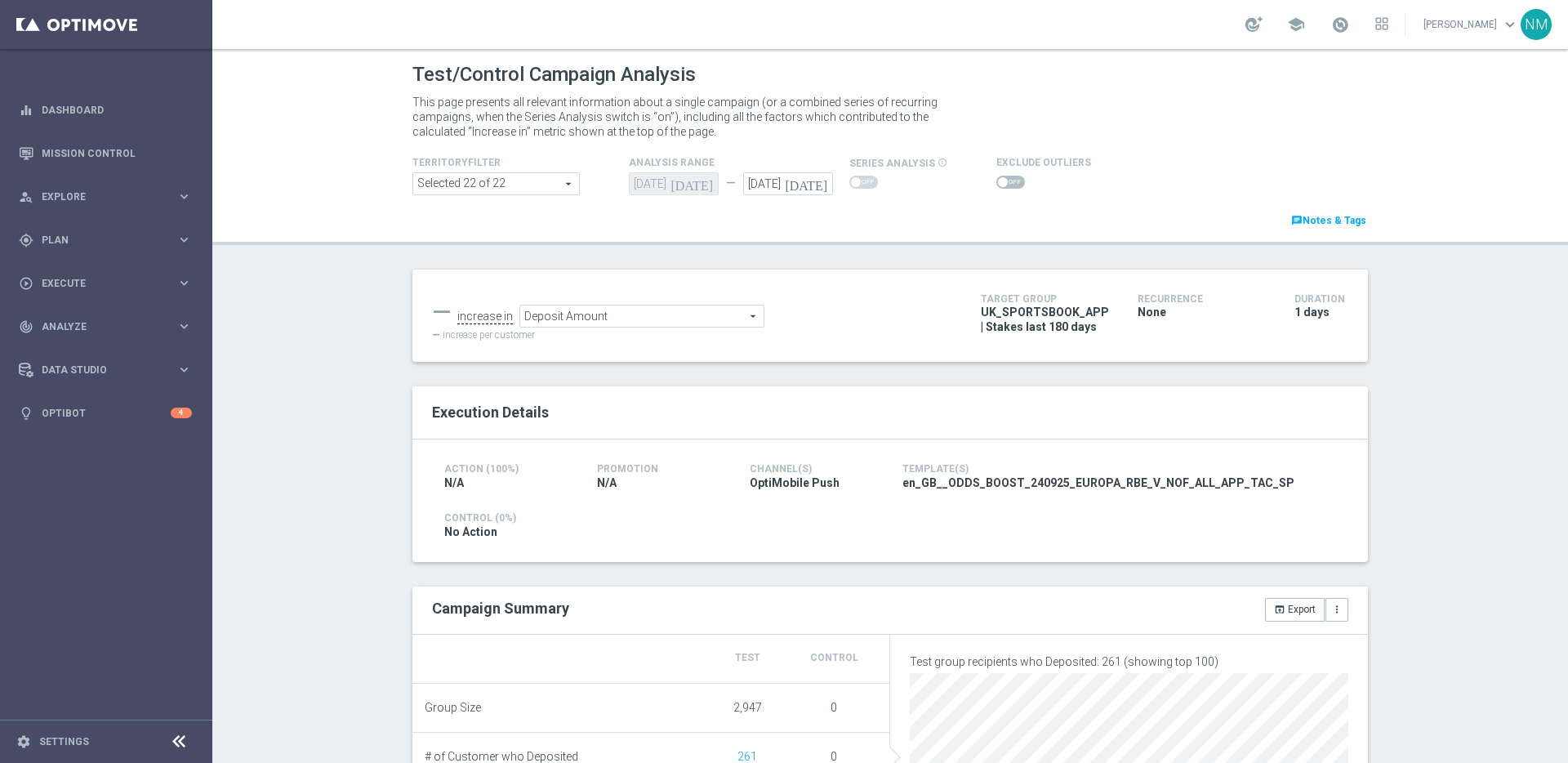
scroll to position [617, 0]
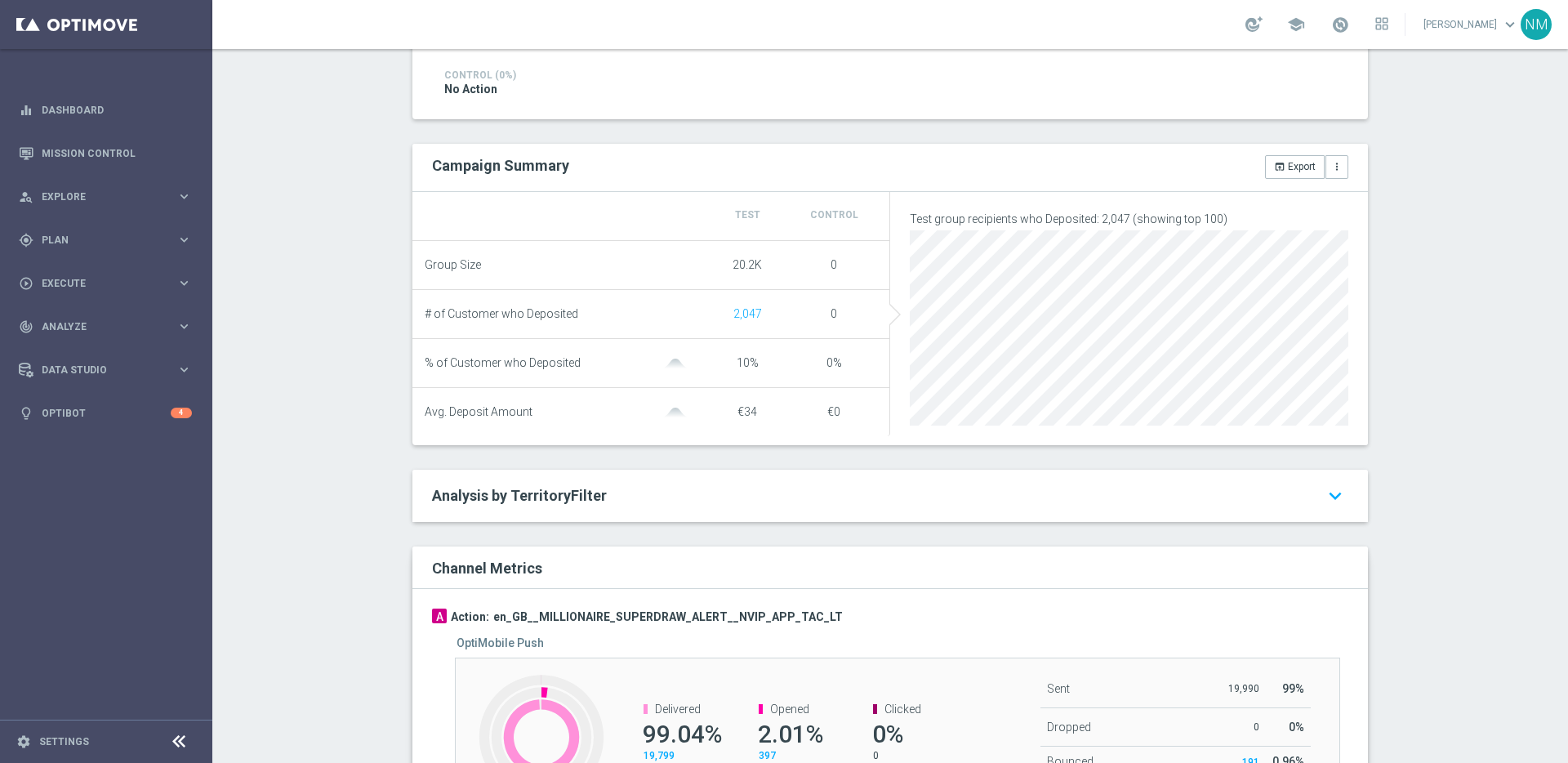
scroll to position [617, 0]
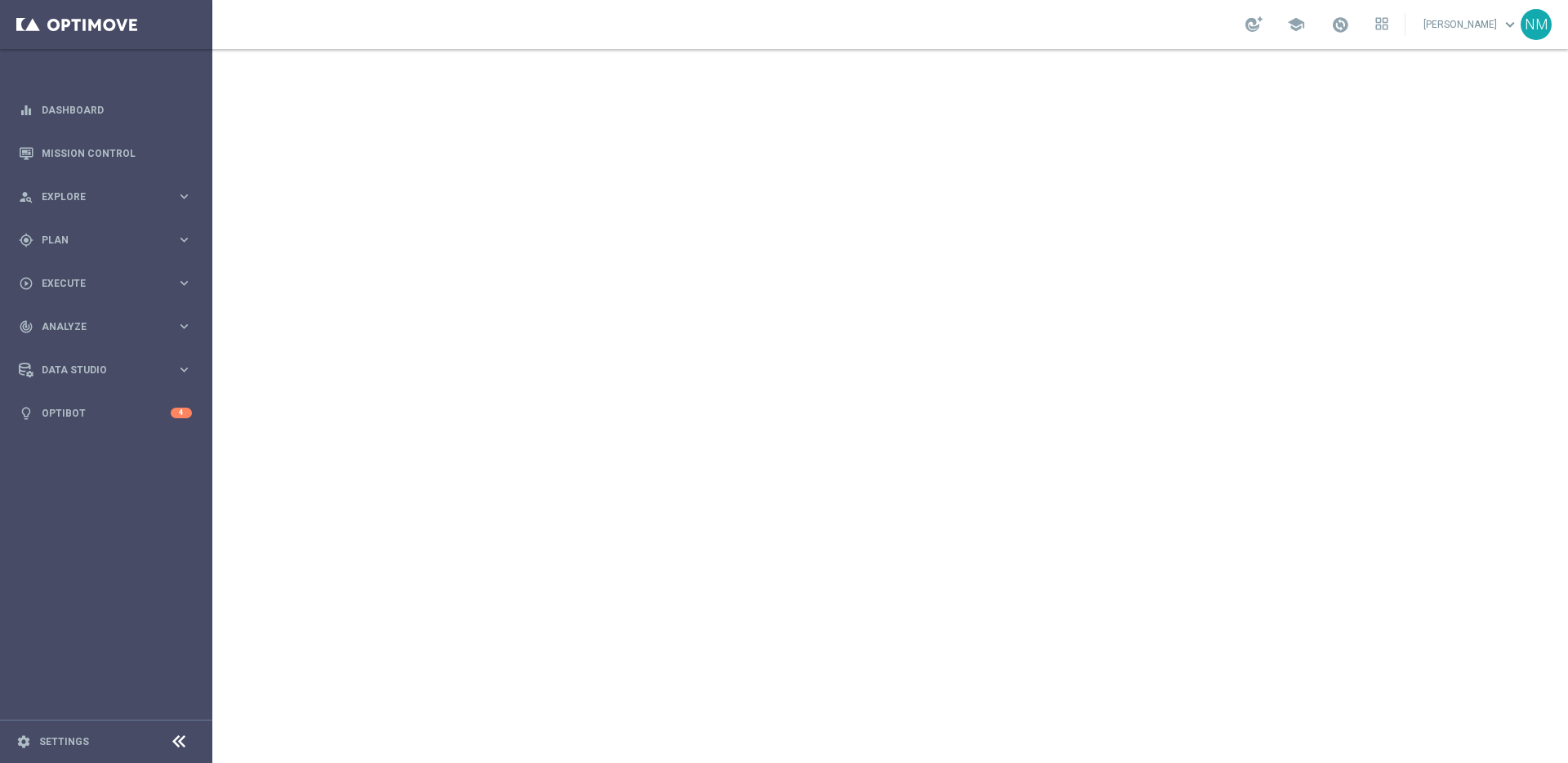
click at [610, 43] on div "school Nikola Misotova keyboard_arrow_down NM" at bounding box center [890, 24] width 1356 height 49
click at [119, 281] on span "Execute" at bounding box center [109, 283] width 134 height 10
click at [96, 238] on span "Plan" at bounding box center [109, 240] width 134 height 10
click at [77, 320] on span "Templates" at bounding box center [101, 322] width 117 height 10
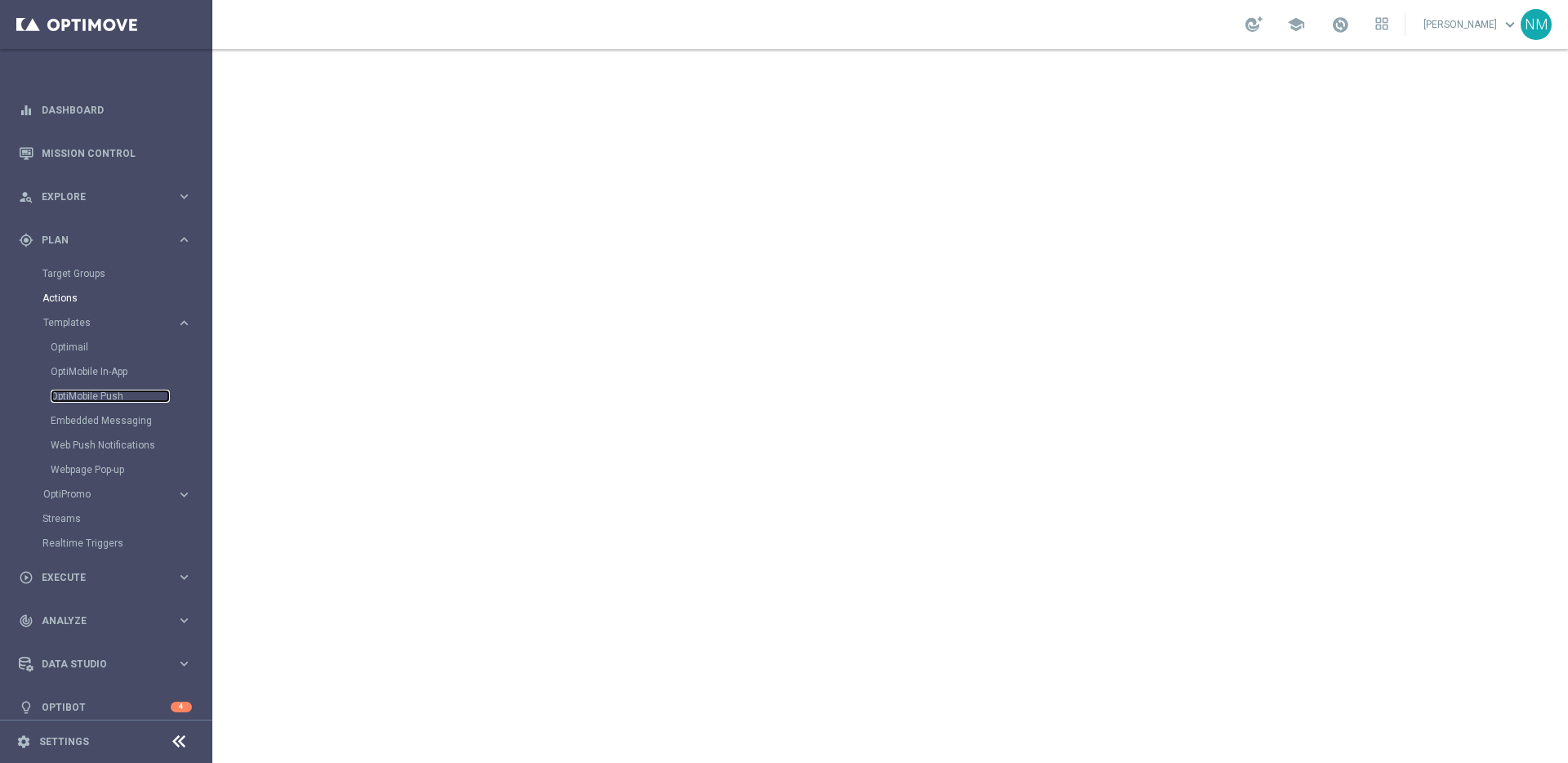
drag, startPoint x: 83, startPoint y: 396, endPoint x: 109, endPoint y: 301, distance: 98.5
click at [83, 396] on link "OptiMobile Push" at bounding box center [110, 396] width 119 height 13
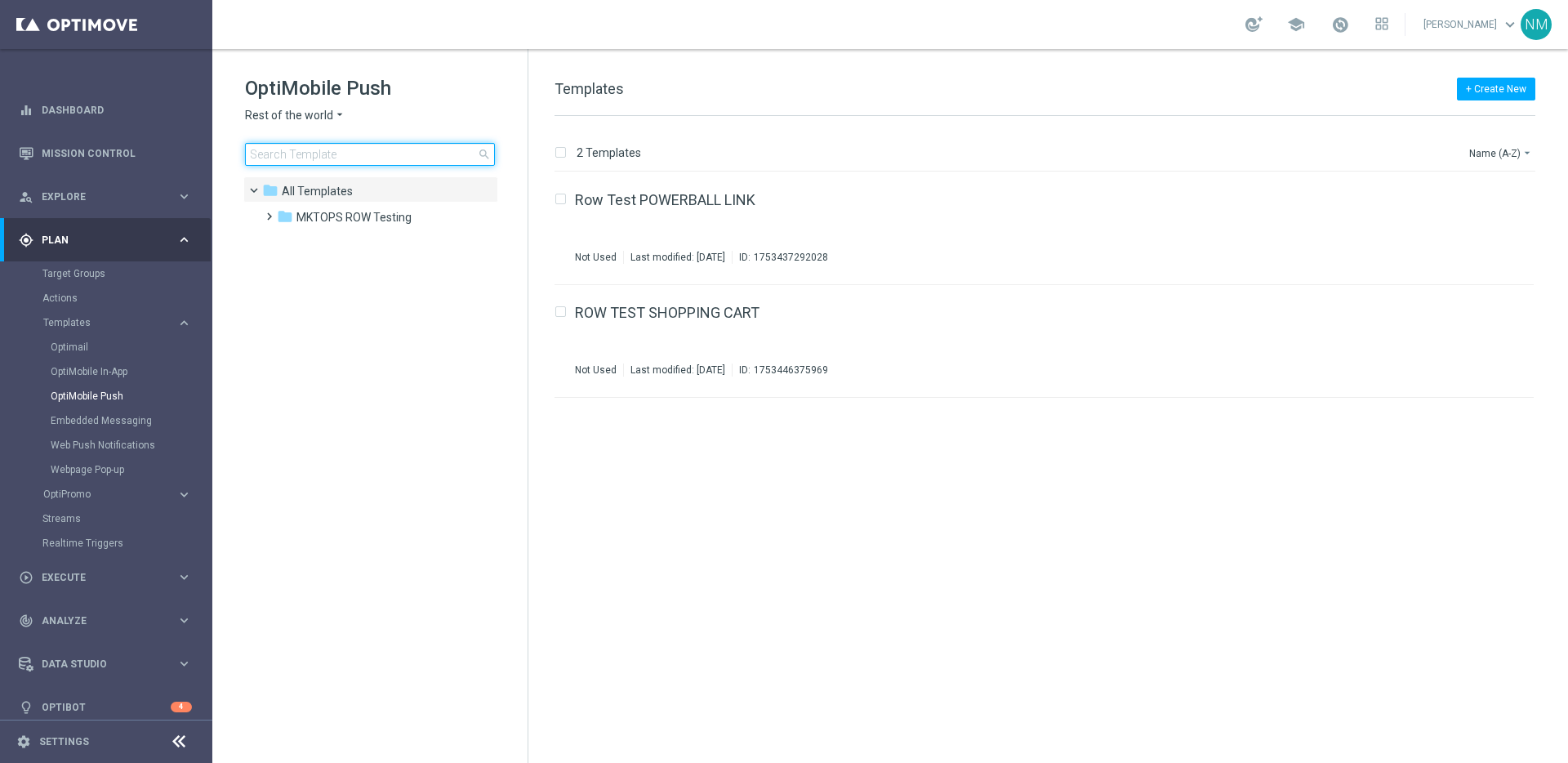
click at [395, 157] on input at bounding box center [370, 154] width 250 height 23
click at [308, 120] on span "Rest of the world" at bounding box center [289, 115] width 89 height 15
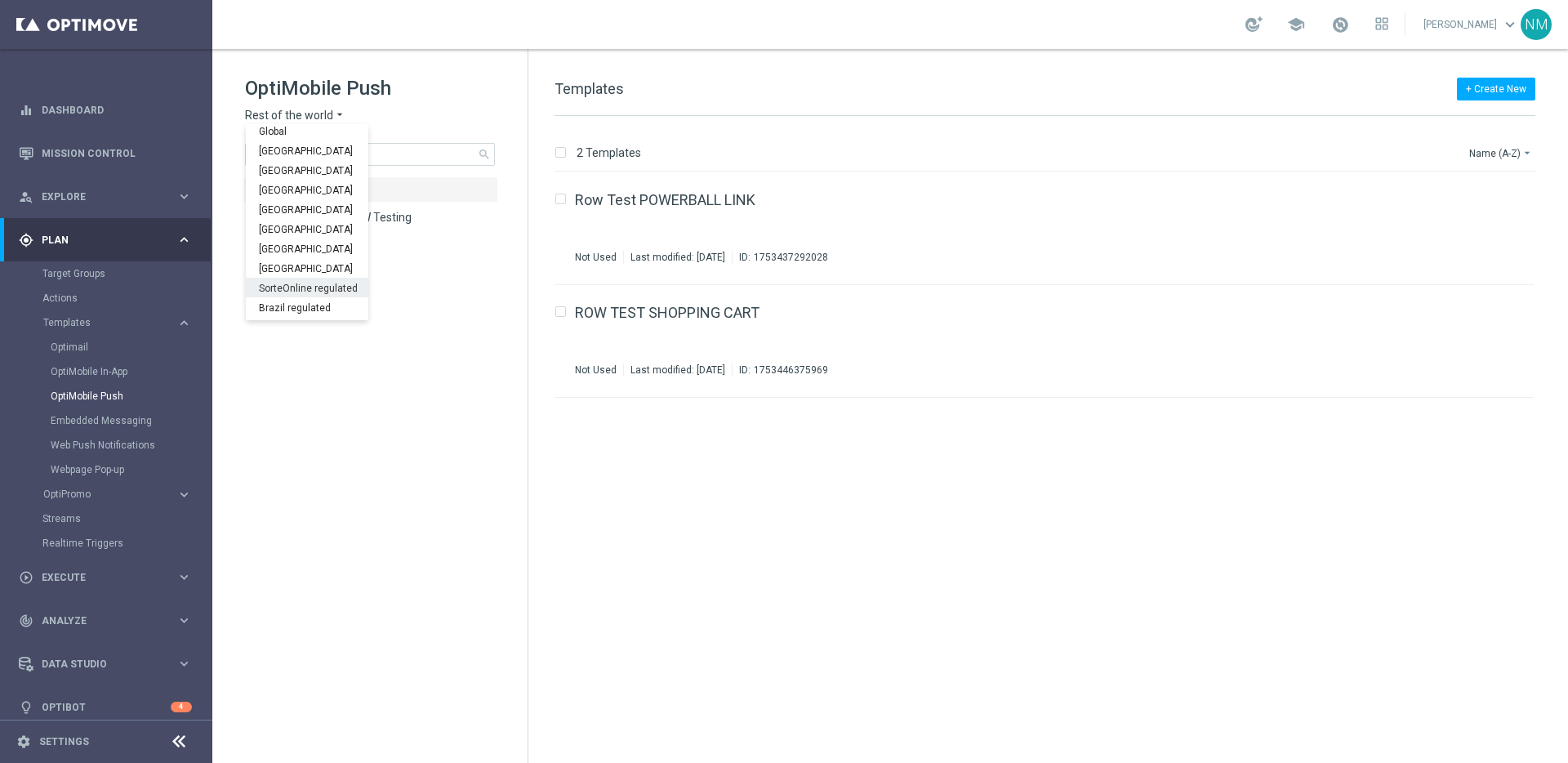
scroll to position [510, 0]
click at [0, 0] on span "UK" at bounding box center [0, 0] width 0 height 0
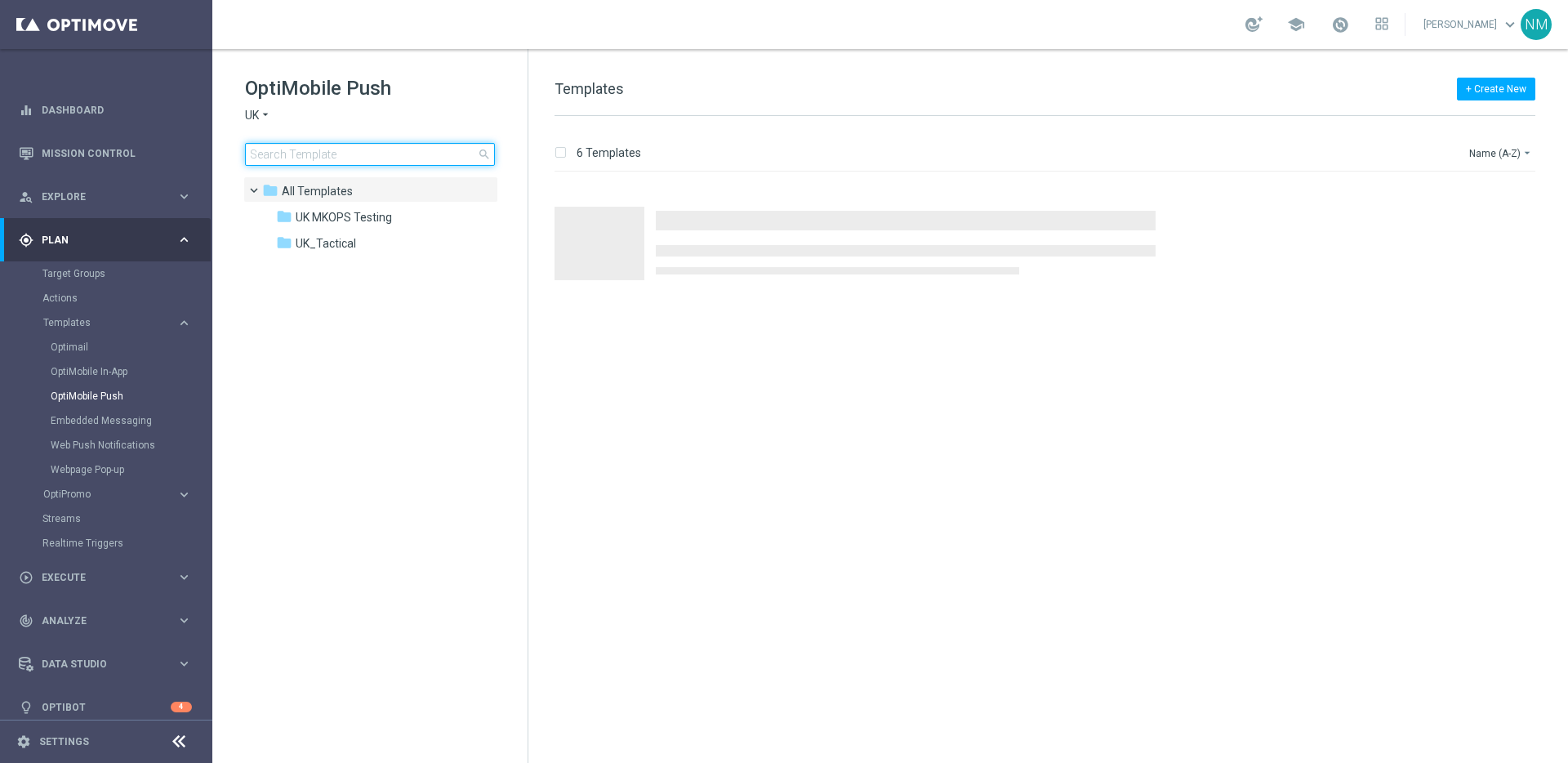
click at [343, 162] on input at bounding box center [370, 154] width 250 height 23
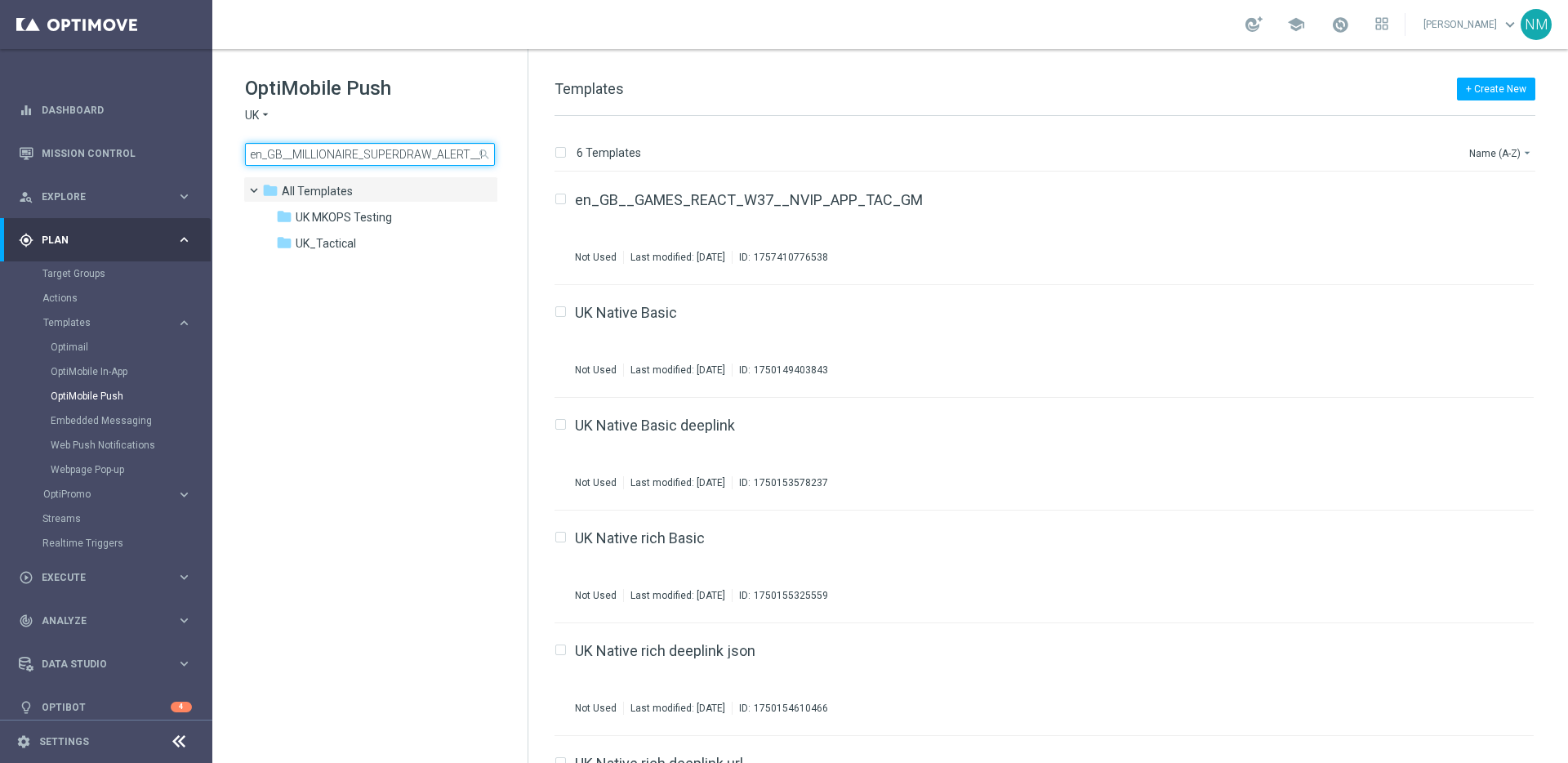
scroll to position [0, 90]
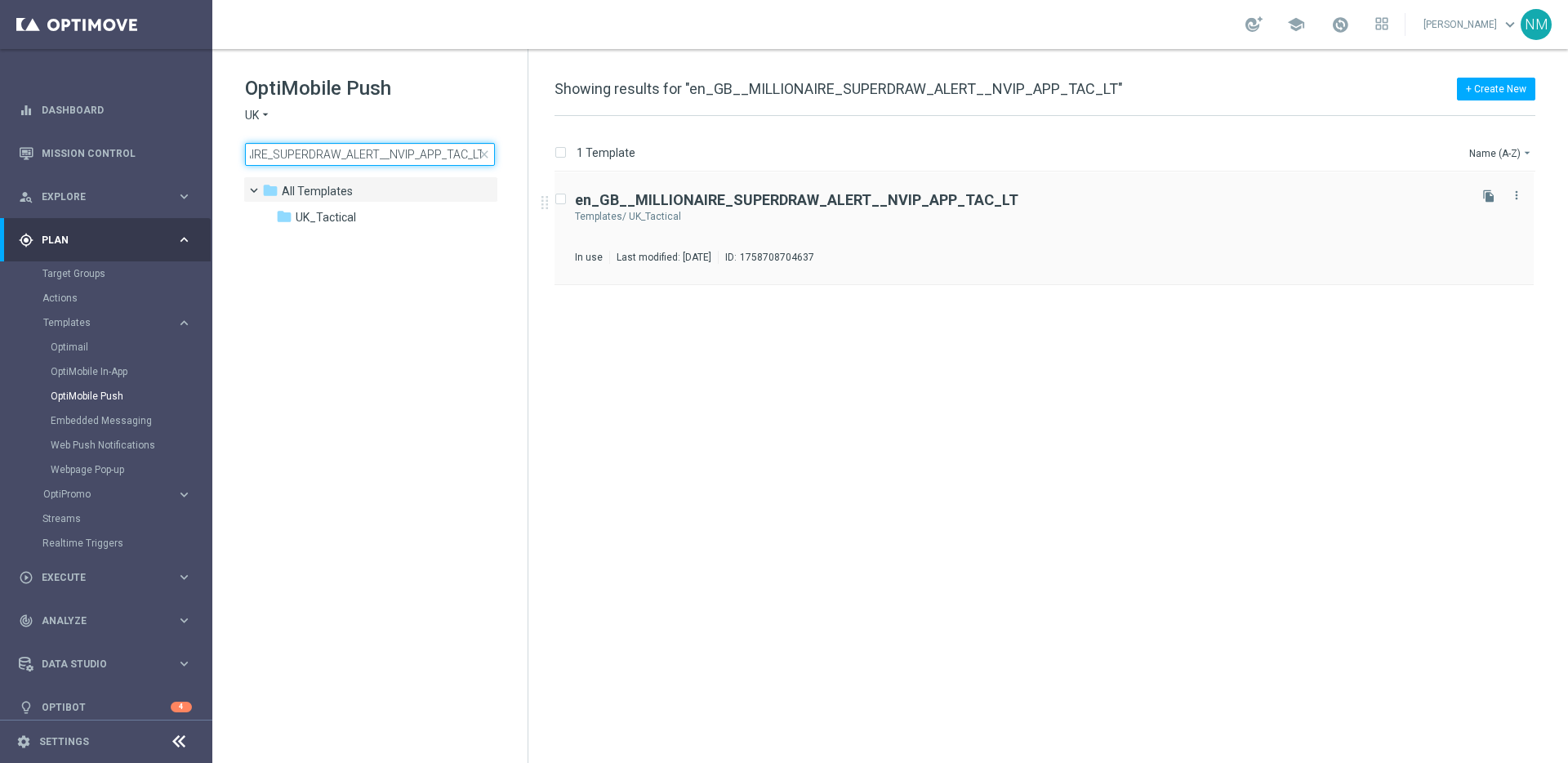
type input "en_GB__MILLIONAIRE_SUPERDRAW_ALERT__NVIP_APP_TAC_LT"
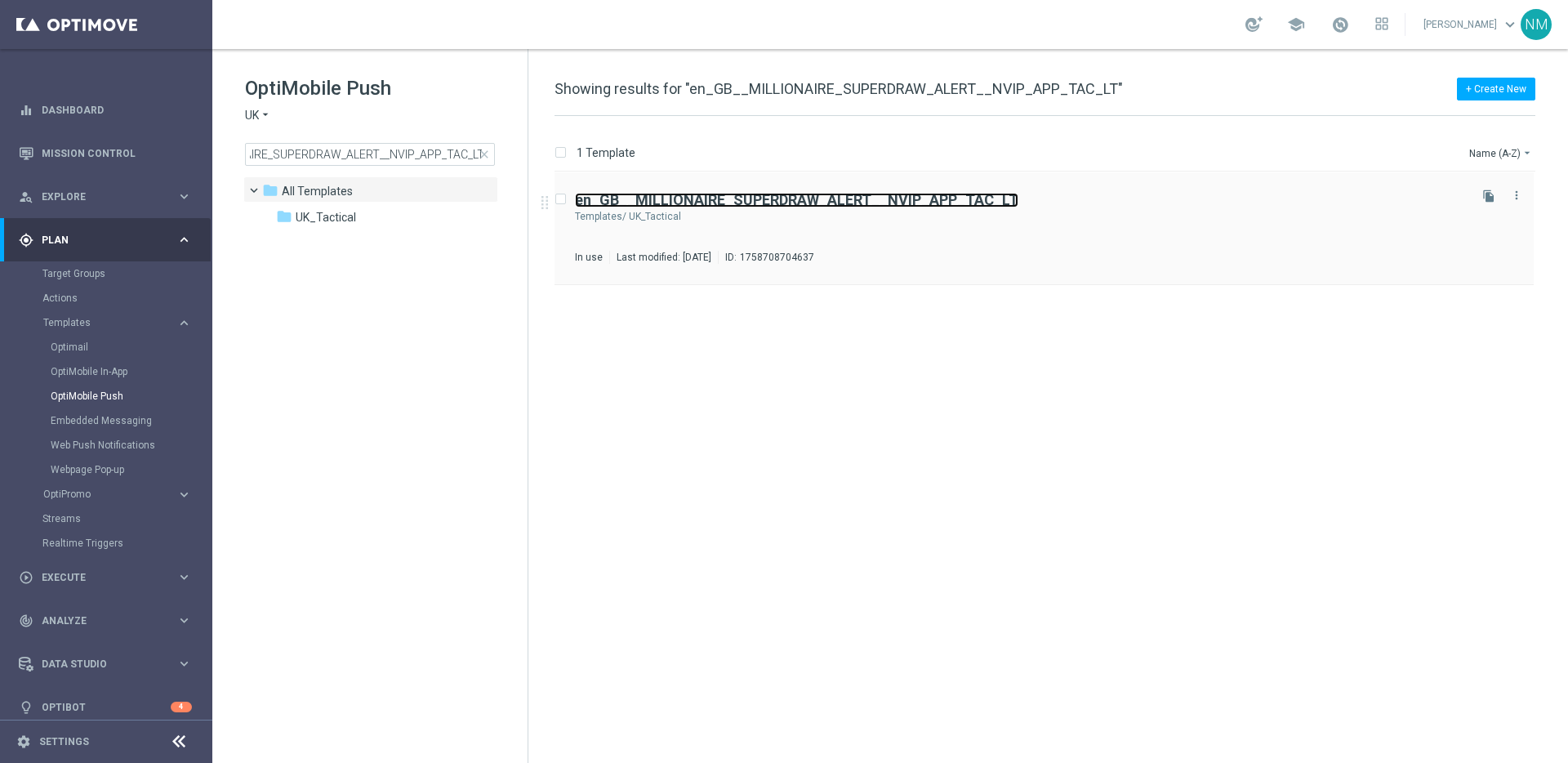
click at [924, 201] on b "en_GB__MILLIONAIRE_SUPERDRAW_ALERT__NVIP_APP_TAC_LT" at bounding box center [795, 200] width 443 height 17
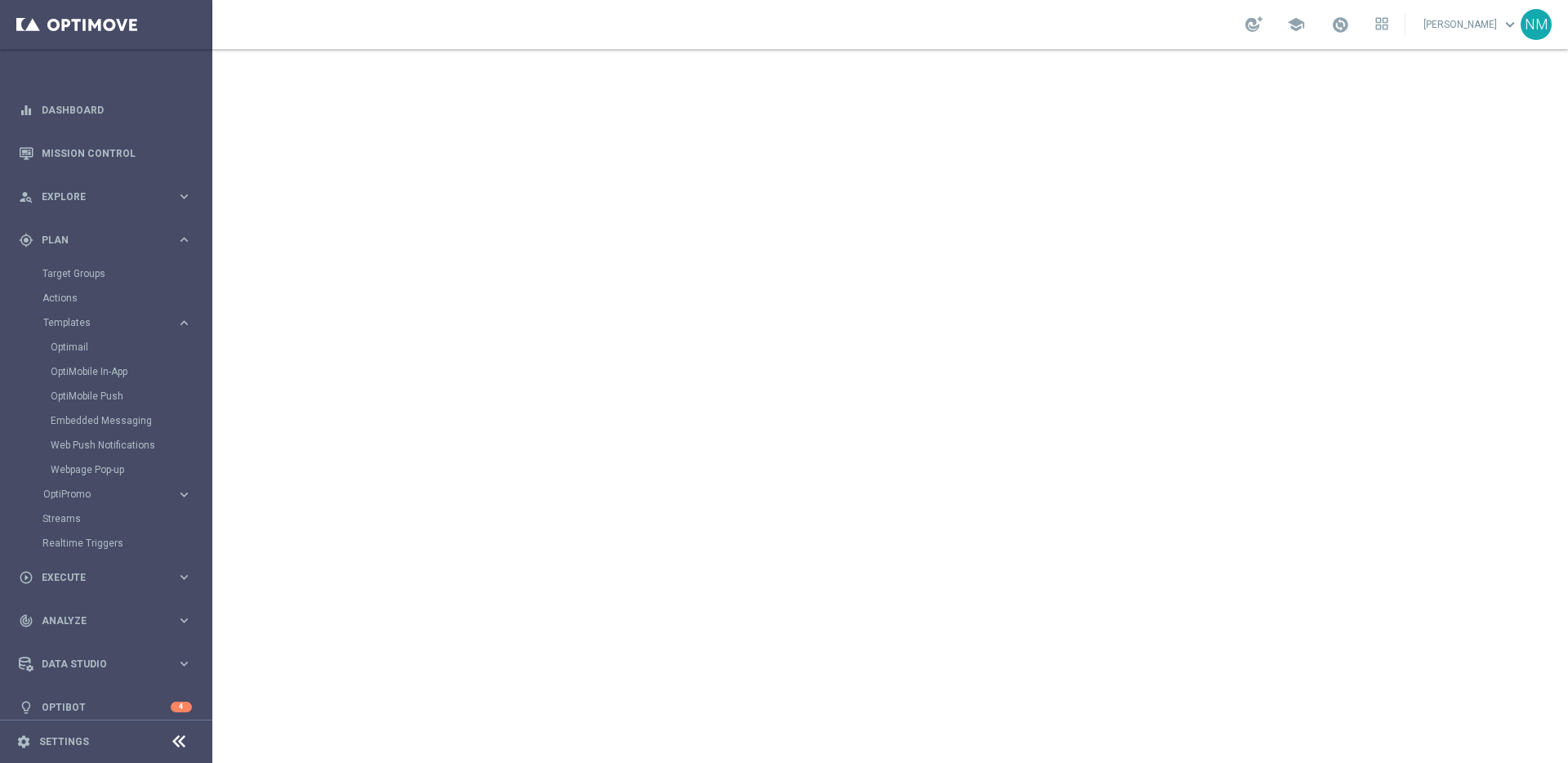
click at [23, 750] on footer "settings Settings" at bounding box center [106, 740] width 212 height 43
click at [22, 743] on icon "settings" at bounding box center [23, 741] width 14 height 14
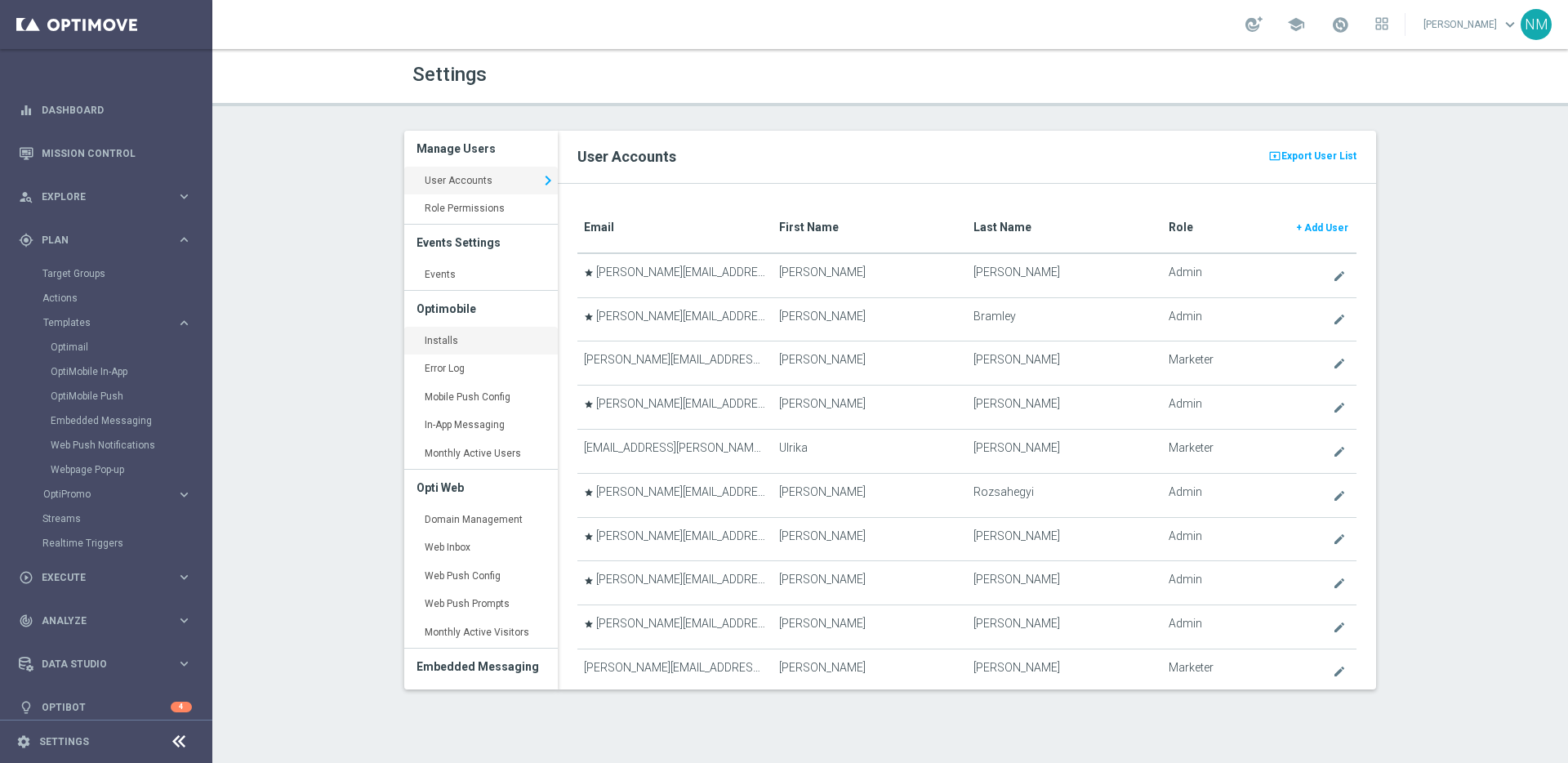
click at [454, 351] on link "Installs keyboard_arrow_right" at bounding box center [480, 341] width 153 height 30
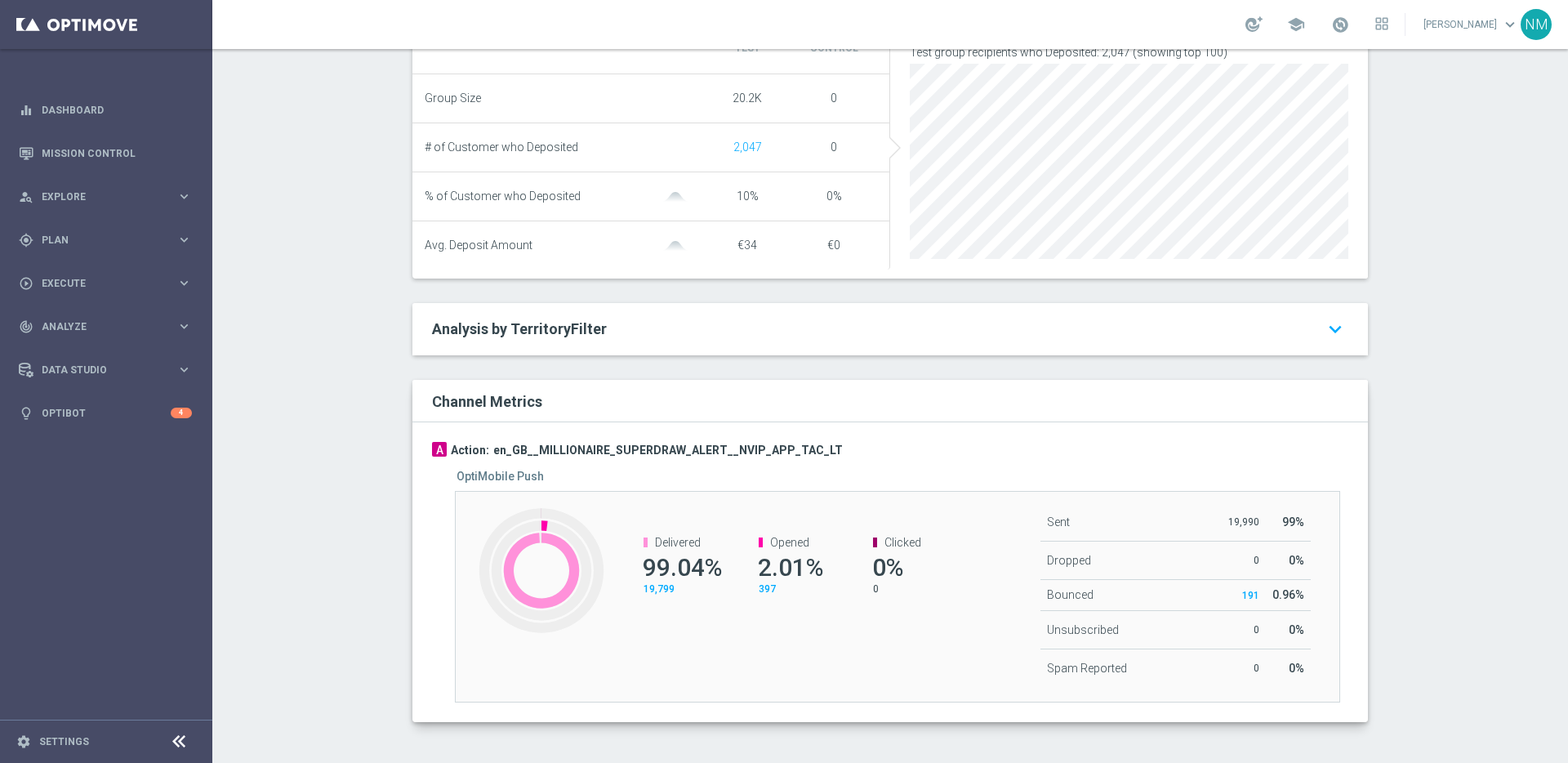
scroll to position [617, 0]
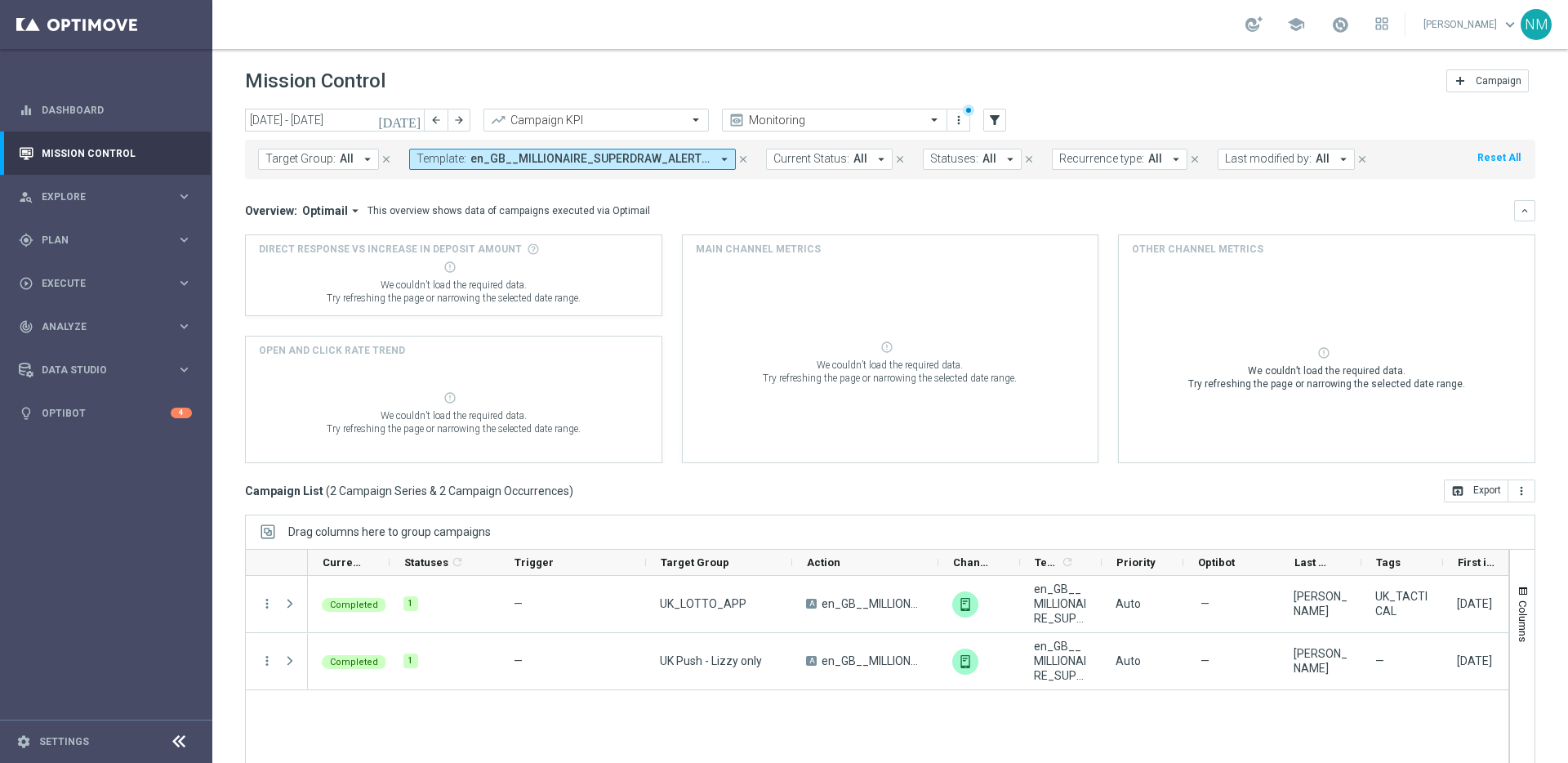
scroll to position [54, 0]
